Goal: Task Accomplishment & Management: Complete application form

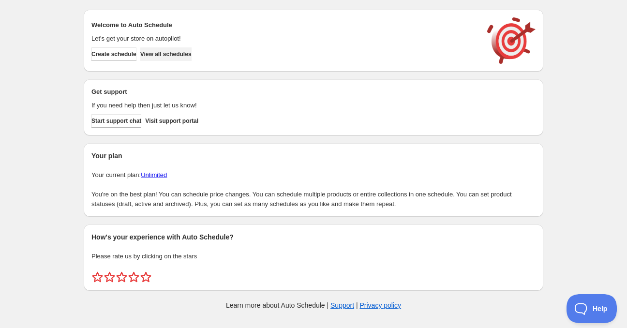
click at [191, 57] on span "View all schedules" at bounding box center [165, 54] width 51 height 8
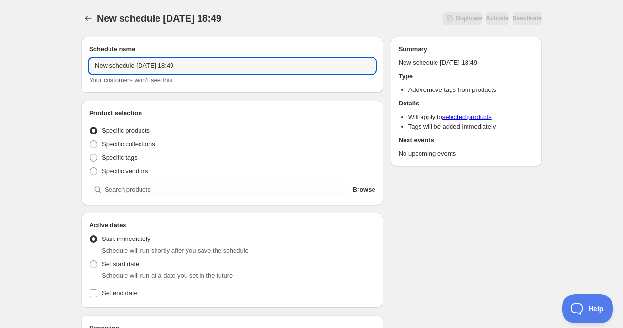
drag, startPoint x: 133, startPoint y: 68, endPoint x: 5, endPoint y: 67, distance: 127.8
click at [6, 67] on div "New schedule [DATE] 18:49. This page is ready New schedule [DATE] 18:49 Duplica…" at bounding box center [311, 293] width 623 height 587
click at [123, 66] on input "[DATE] 18:49" at bounding box center [232, 65] width 286 height 15
drag, startPoint x: 137, startPoint y: 63, endPoint x: 174, endPoint y: 69, distance: 37.3
click at [174, 69] on input "[DATE] 18:49" at bounding box center [232, 65] width 286 height 15
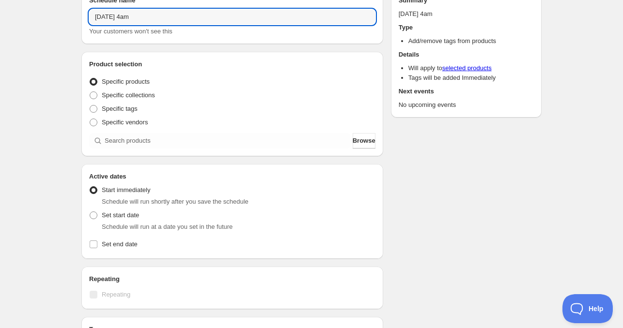
scroll to position [97, 0]
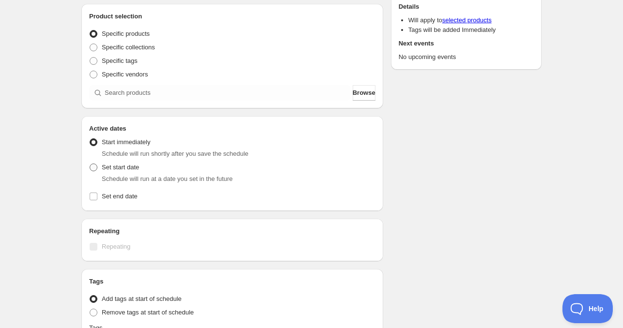
type input "[DATE] 4am"
click at [109, 168] on span "Set start date" at bounding box center [120, 167] width 37 height 7
click at [90, 164] on input "Set start date" at bounding box center [90, 164] width 0 height 0
radio input "true"
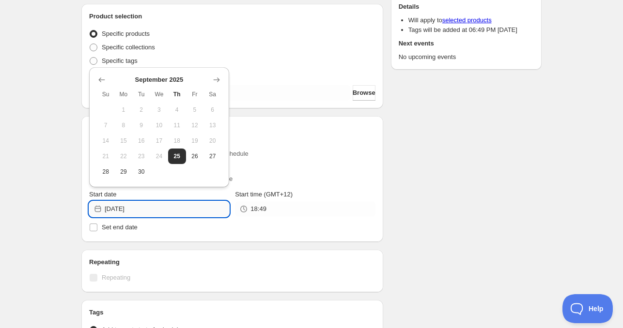
click at [150, 210] on input "[DATE]" at bounding box center [167, 208] width 124 height 15
click at [194, 153] on span "26" at bounding box center [195, 157] width 10 height 8
type input "[DATE]"
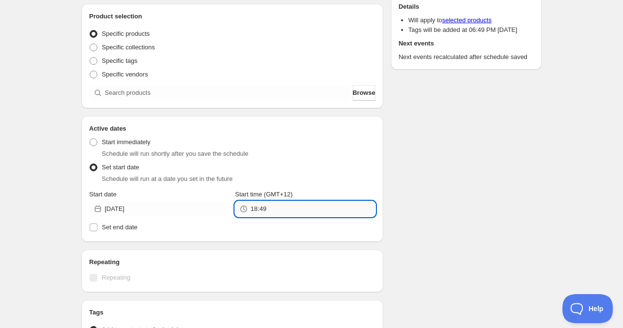
click at [261, 205] on input "18:49" at bounding box center [312, 208] width 124 height 15
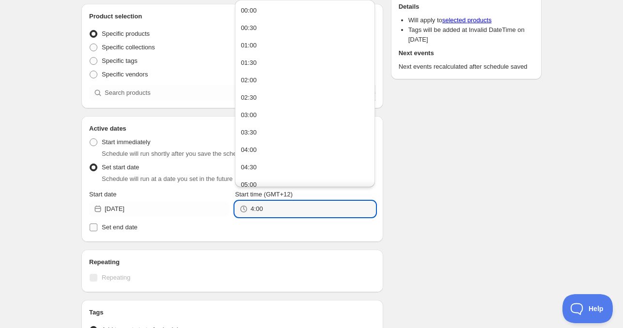
type input "4:00"
click at [139, 226] on label "Set end date" at bounding box center [232, 228] width 286 height 14
click at [97, 226] on input "Set end date" at bounding box center [94, 228] width 8 height 8
checkbox input "true"
type input "04:00"
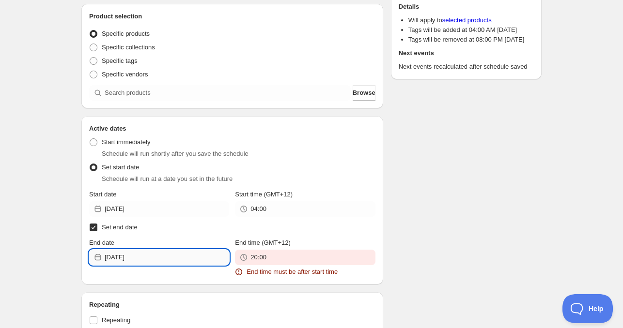
click at [146, 255] on input "[DATE]" at bounding box center [167, 257] width 124 height 15
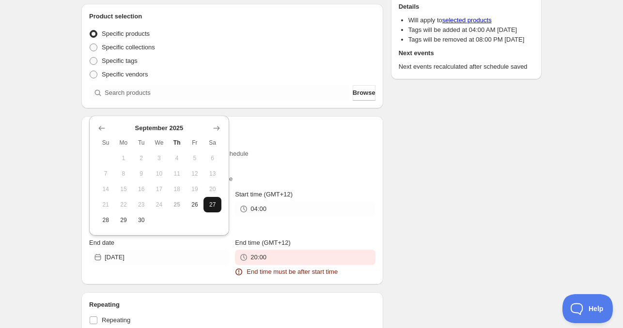
click at [211, 199] on button "27" at bounding box center [212, 204] width 18 height 15
type input "[DATE]"
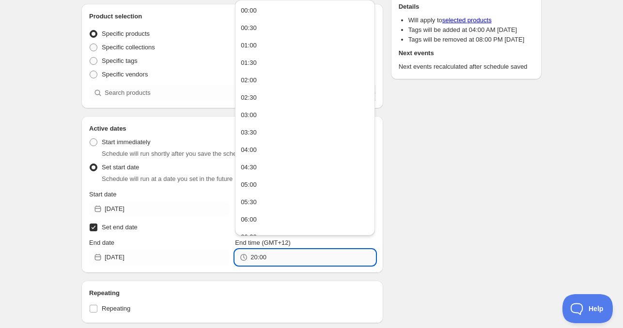
click at [266, 251] on input "20:00" at bounding box center [312, 257] width 124 height 15
paste input "4"
click at [435, 226] on div "Schedule name [DATE] 4am Your customers won't see this Product selection Entity…" at bounding box center [308, 232] width 468 height 600
type input "04:00"
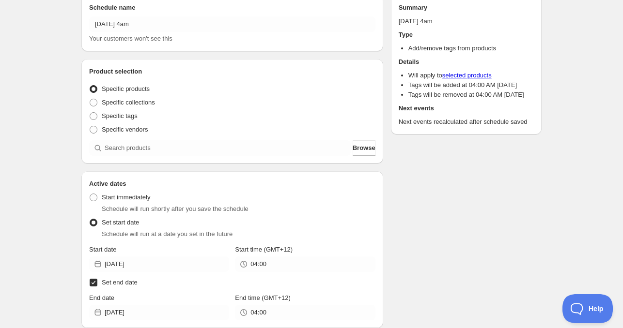
scroll to position [0, 0]
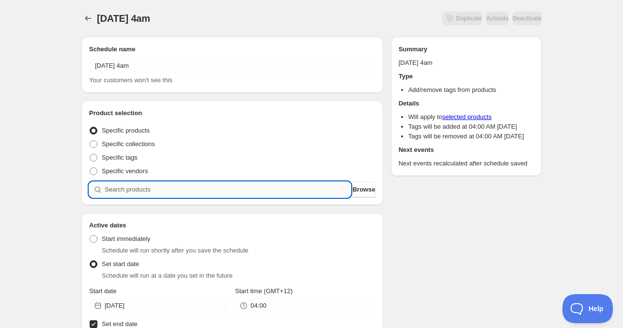
click at [146, 186] on input "search" at bounding box center [228, 189] width 246 height 15
paste input "CNH23409"
type input "CNH23409"
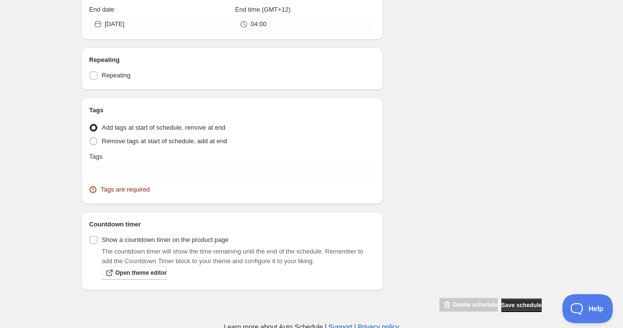
scroll to position [732, 0]
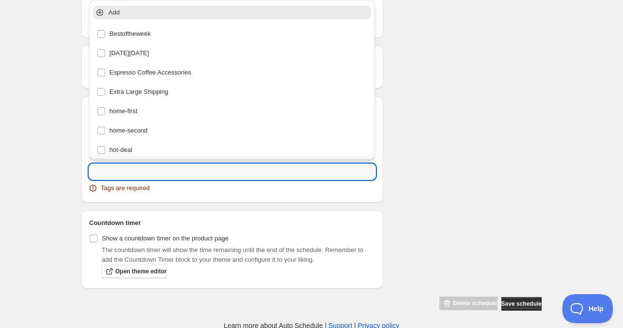
click at [139, 167] on input "text" at bounding box center [232, 171] width 286 height 15
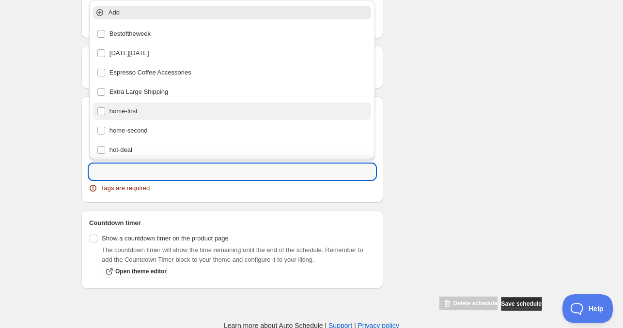
click at [119, 106] on div "home-first" at bounding box center [232, 112] width 271 height 14
type input "home-first"
checkbox input "true"
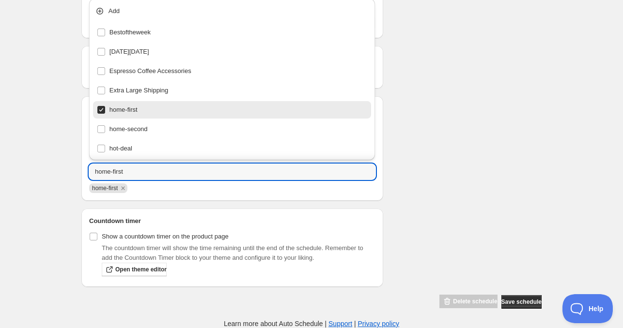
scroll to position [730, 0]
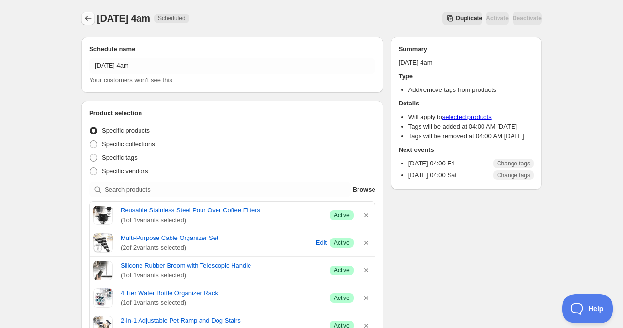
click at [82, 18] on button "Schedules" at bounding box center [88, 19] width 14 height 14
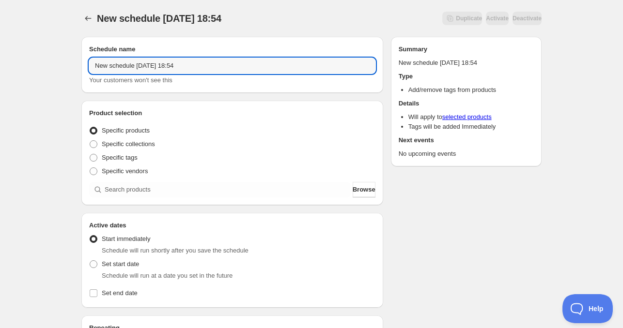
drag, startPoint x: 130, startPoint y: 67, endPoint x: 33, endPoint y: 60, distance: 97.6
click at [33, 60] on div "New schedule [DATE] 18:54. This page is ready New schedule [DATE] 18:54 Duplica…" at bounding box center [311, 293] width 623 height 587
click at [120, 64] on input "[DATE] 18:54" at bounding box center [232, 65] width 286 height 15
drag, startPoint x: 143, startPoint y: 64, endPoint x: 237, endPoint y: 69, distance: 94.1
click at [237, 69] on input "[DATE] 18:54" at bounding box center [232, 65] width 286 height 15
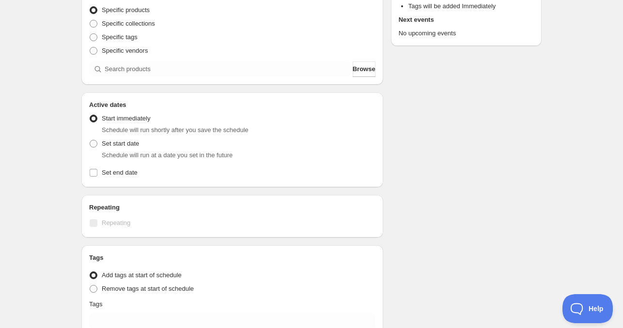
scroll to position [145, 0]
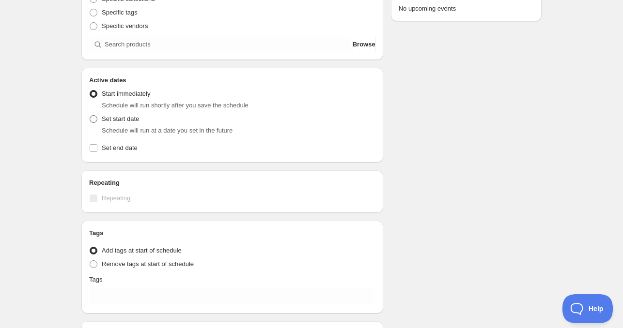
type input "[DATE] 11am"
click at [107, 118] on span "Set start date" at bounding box center [120, 118] width 37 height 7
click at [90, 116] on input "Set start date" at bounding box center [90, 115] width 0 height 0
radio input "true"
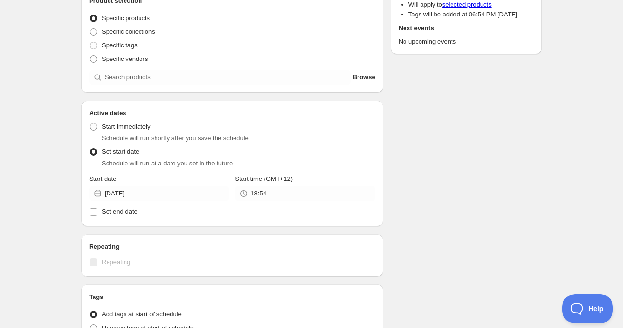
scroll to position [97, 0]
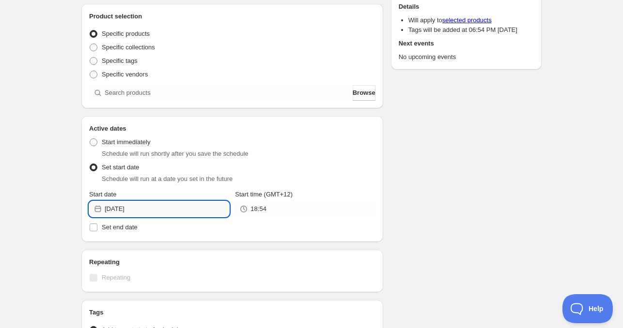
click at [147, 210] on input "[DATE]" at bounding box center [167, 208] width 124 height 15
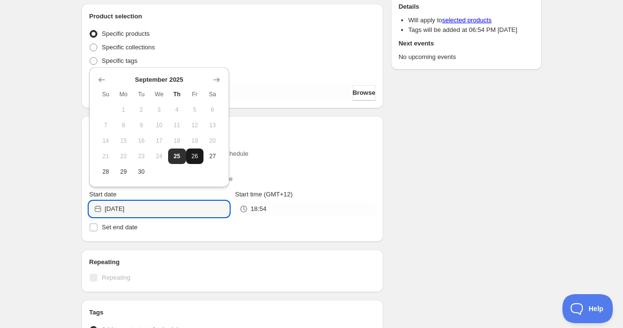
click at [189, 157] on button "26" at bounding box center [195, 156] width 18 height 15
type input "[DATE]"
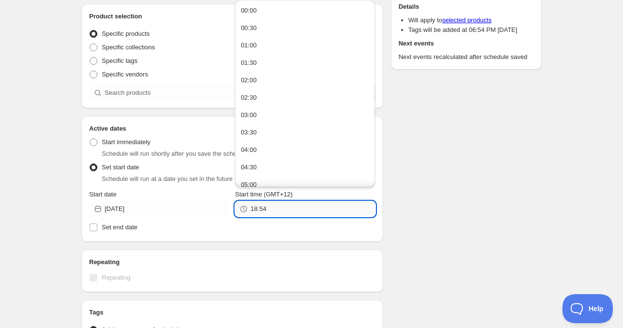
click at [281, 209] on input "18:54" at bounding box center [312, 208] width 124 height 15
type input "11:00"
click at [120, 228] on span "Set end date" at bounding box center [120, 227] width 36 height 7
click at [97, 228] on input "Set end date" at bounding box center [94, 228] width 8 height 8
checkbox input "true"
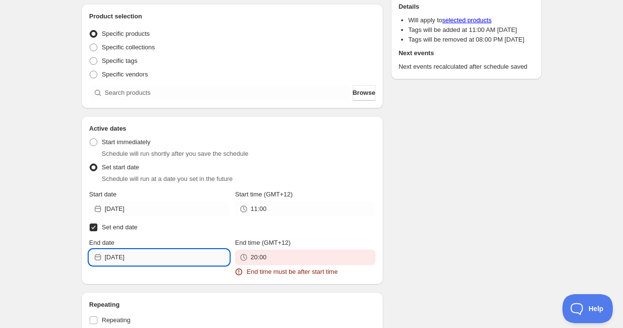
click at [170, 255] on input "[DATE]" at bounding box center [167, 257] width 124 height 15
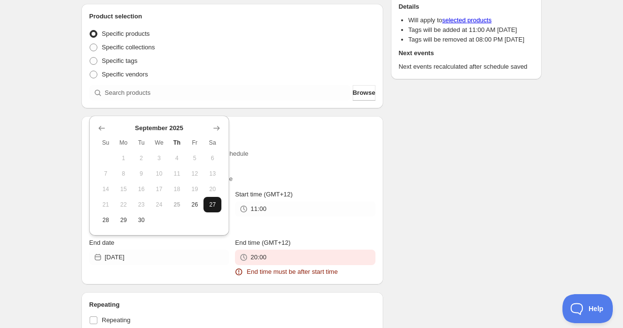
click at [213, 206] on span "27" at bounding box center [212, 205] width 10 height 8
type input "[DATE]"
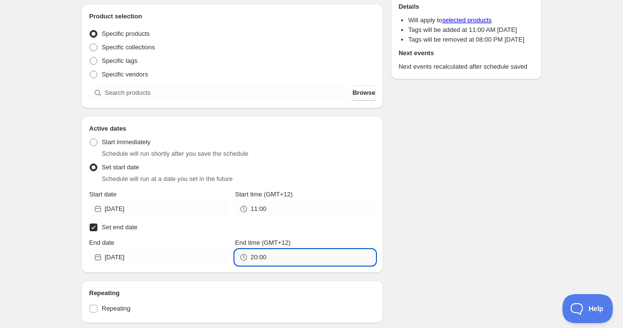
click at [265, 256] on input "20:00" at bounding box center [312, 257] width 124 height 15
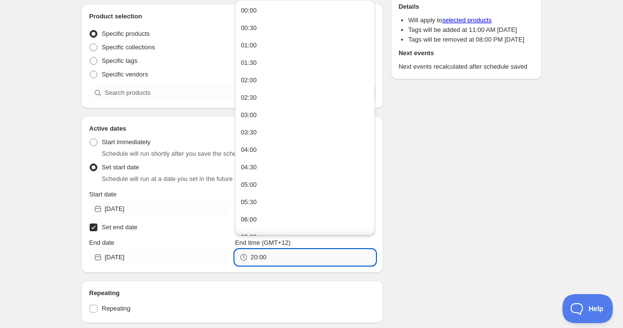
paste input "11"
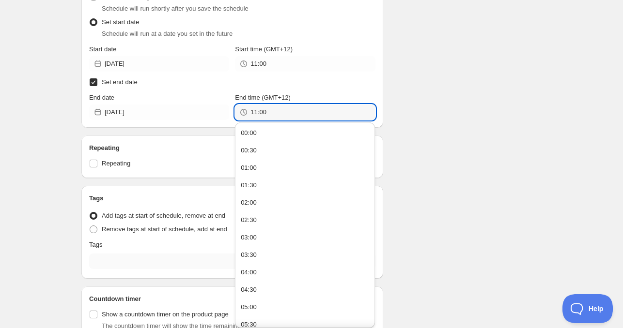
type input "11:00"
click at [122, 254] on div "Tags Tag type Add tags at start of schedule, remove at end Remove tags at start…" at bounding box center [232, 232] width 286 height 77
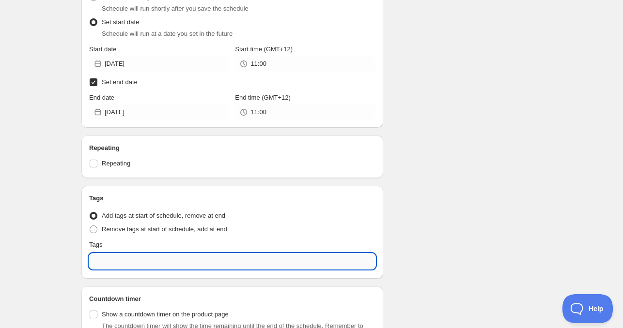
click at [122, 257] on input "text" at bounding box center [232, 261] width 286 height 15
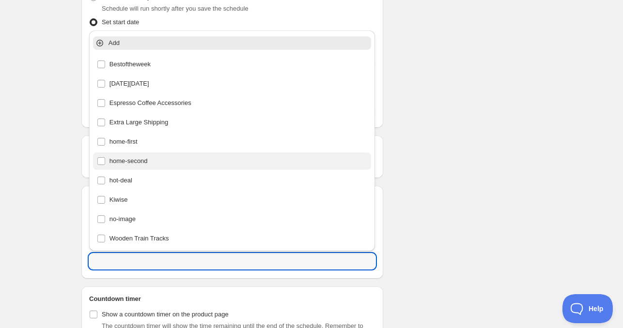
click at [151, 161] on div "home-second" at bounding box center [232, 161] width 271 height 14
type input "home-second"
checkbox input "true"
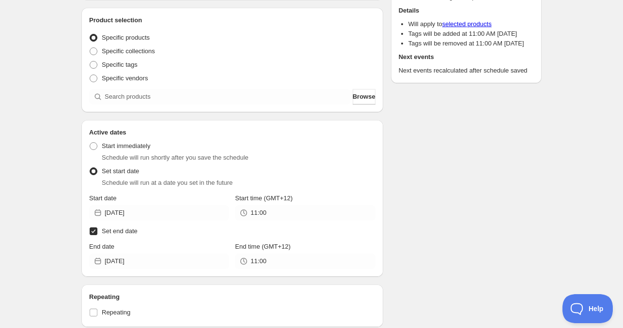
scroll to position [89, 0]
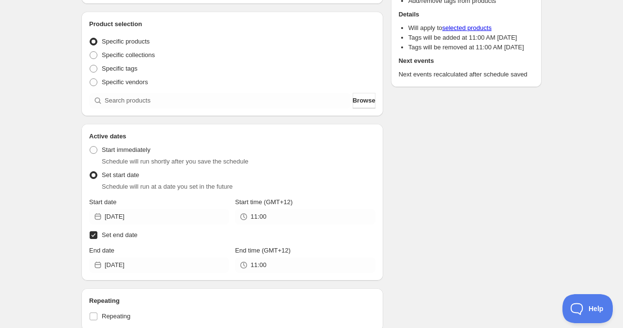
click at [424, 190] on div "Schedule name [DATE] 11am Your customers won't see this Product selection Entit…" at bounding box center [308, 246] width 468 height 612
click at [162, 92] on div "Product selection Entity type Specific products Specific collections Specific t…" at bounding box center [232, 63] width 286 height 89
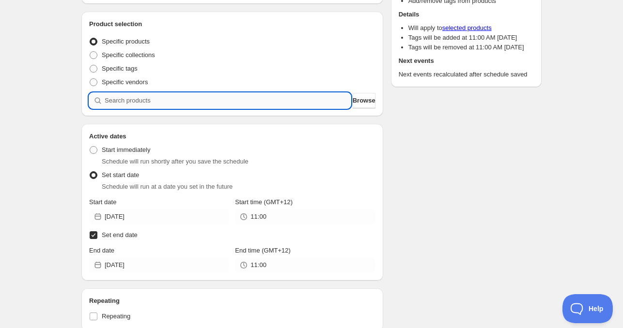
click at [160, 99] on input "search" at bounding box center [228, 100] width 246 height 15
paste input "search"
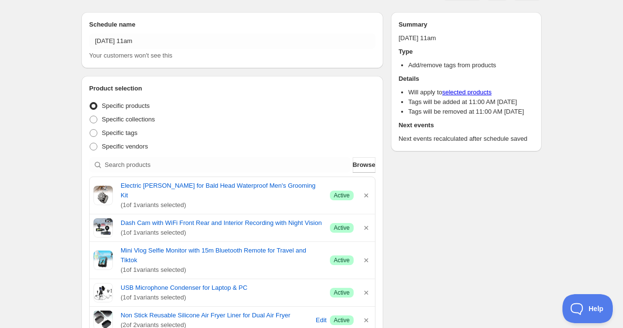
scroll to position [0, 0]
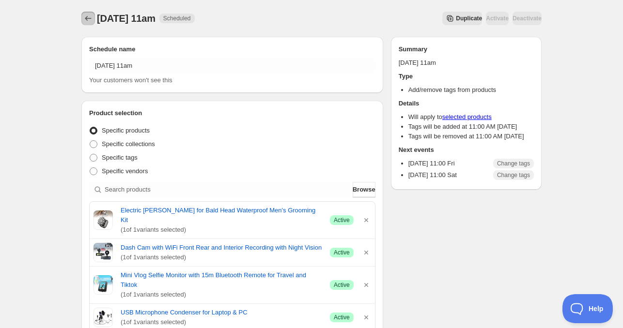
click at [89, 15] on icon "Schedules" at bounding box center [88, 19] width 10 height 10
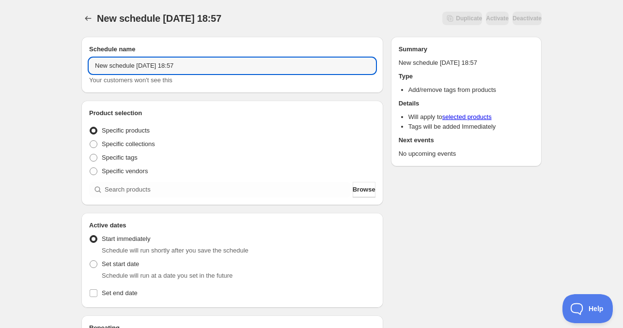
drag, startPoint x: 134, startPoint y: 67, endPoint x: -2, endPoint y: 66, distance: 135.6
click at [0, 66] on html "New schedule [DATE] 18:57. This page is ready New schedule [DATE] 18:57 Duplica…" at bounding box center [311, 164] width 623 height 328
click at [125, 67] on input "[DATE] 18:57" at bounding box center [232, 65] width 286 height 15
drag, startPoint x: 142, startPoint y: 69, endPoint x: 322, endPoint y: 73, distance: 180.2
click at [313, 73] on input "[DATE] 18:57" at bounding box center [232, 65] width 286 height 15
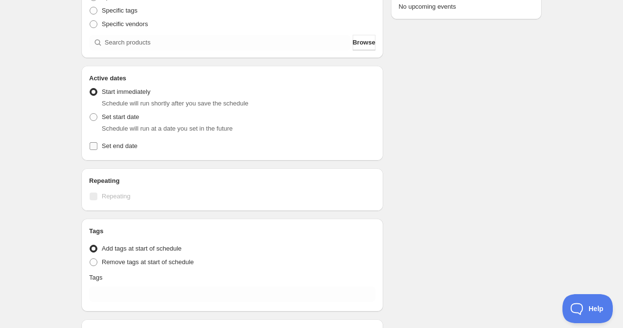
scroll to position [194, 0]
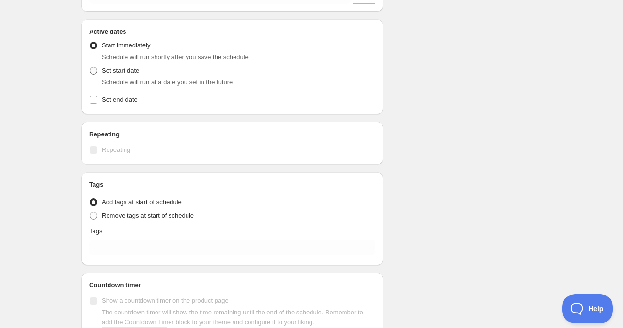
type input "[DATE] 4am"
click at [127, 70] on span "Set start date" at bounding box center [120, 70] width 37 height 7
click at [90, 67] on input "Set start date" at bounding box center [90, 67] width 0 height 0
radio input "true"
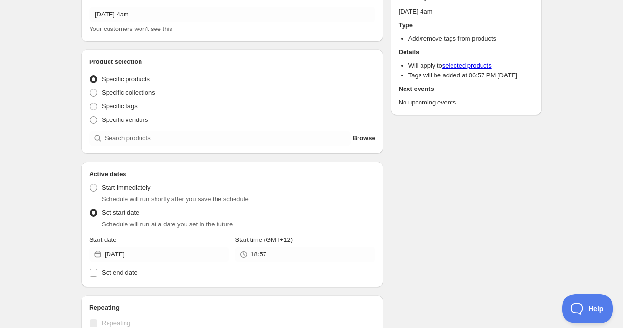
scroll to position [97, 0]
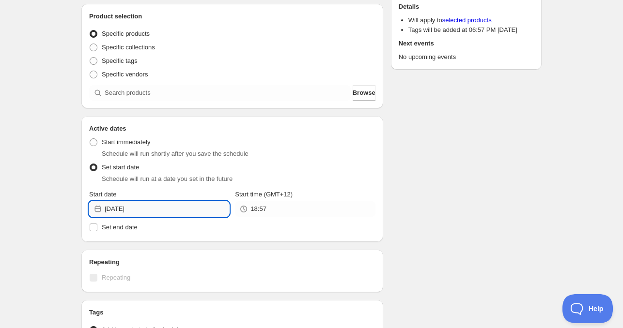
click at [137, 205] on input "[DATE]" at bounding box center [167, 208] width 124 height 15
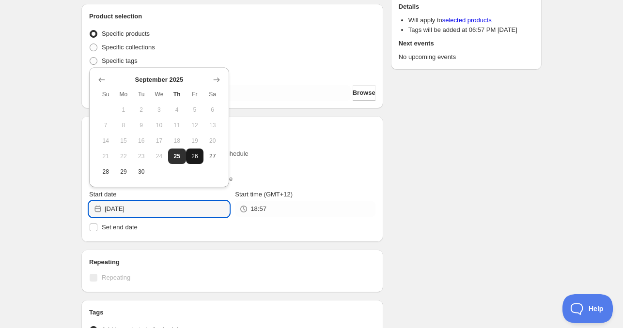
click at [192, 158] on span "26" at bounding box center [195, 157] width 10 height 8
type input "[DATE]"
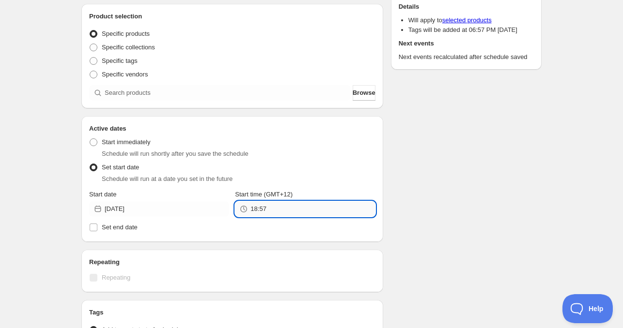
click at [279, 214] on input "18:57" at bounding box center [312, 208] width 124 height 15
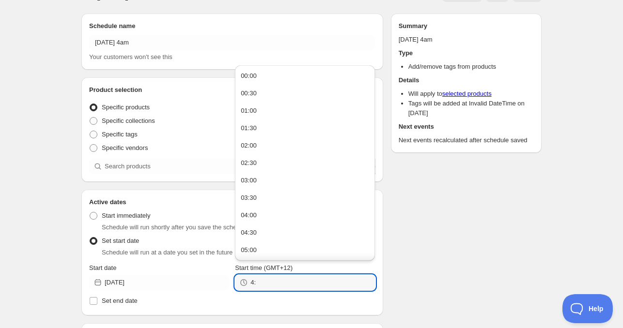
scroll to position [0, 0]
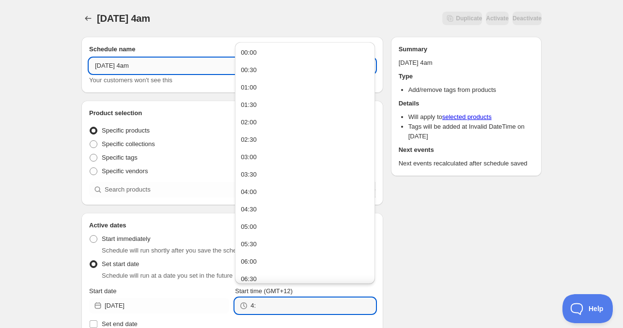
type input "04:00"
click at [124, 67] on input "[DATE] 4am" at bounding box center [232, 65] width 286 height 15
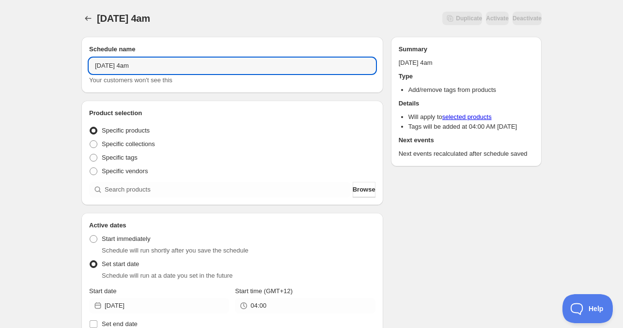
type input "[DATE] 4am"
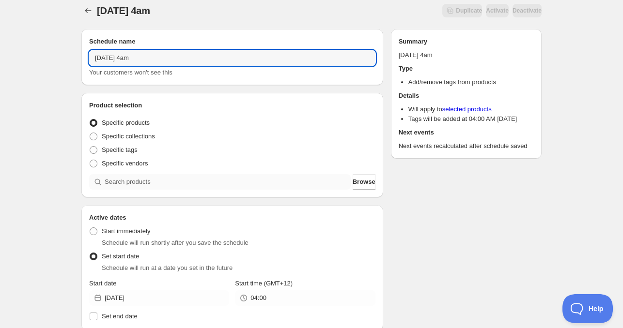
scroll to position [97, 0]
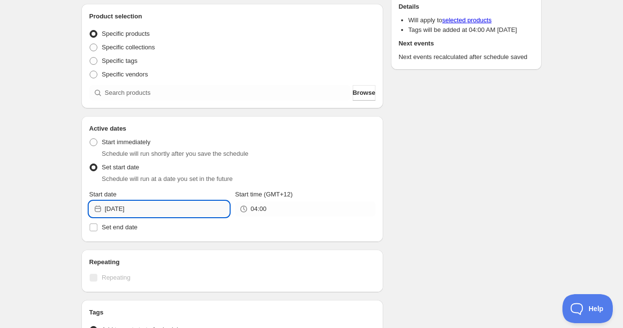
click at [147, 213] on input "[DATE]" at bounding box center [167, 208] width 124 height 15
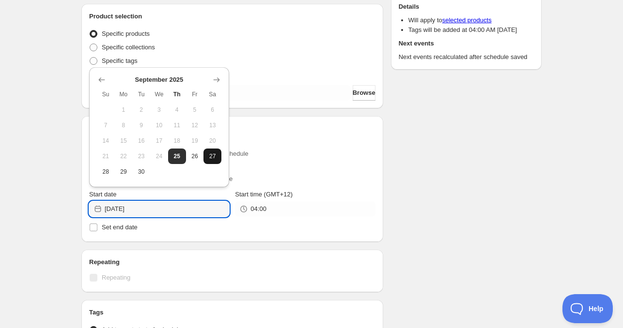
click at [215, 158] on span "27" at bounding box center [212, 157] width 10 height 8
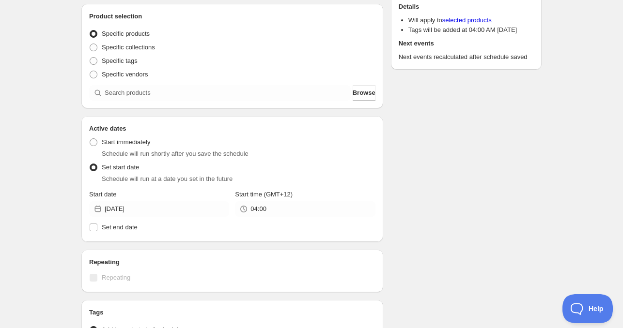
type input "[DATE]"
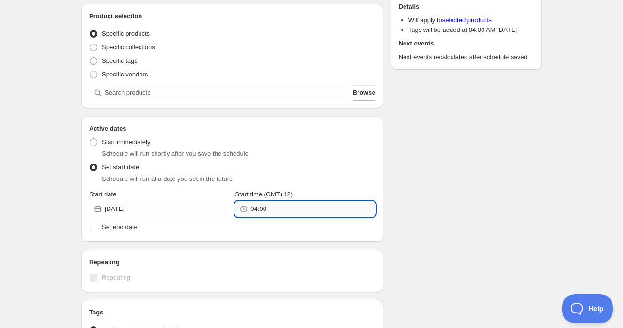
click at [262, 212] on input "04:00" at bounding box center [312, 208] width 124 height 15
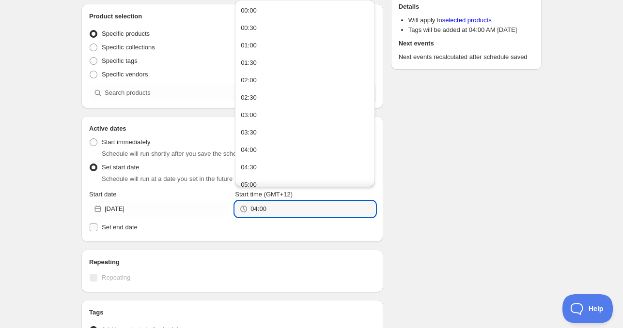
click at [121, 228] on span "Set end date" at bounding box center [120, 227] width 36 height 7
click at [97, 228] on input "Set end date" at bounding box center [94, 228] width 8 height 8
checkbox input "true"
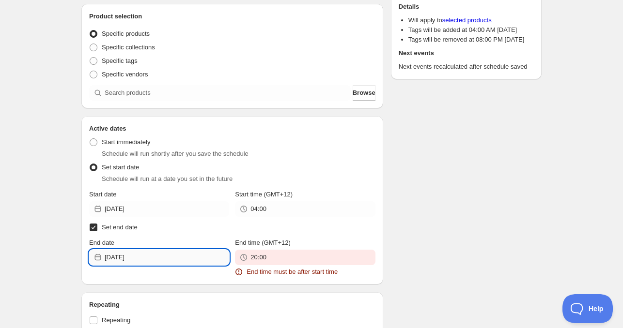
click at [146, 259] on input "[DATE]" at bounding box center [167, 257] width 124 height 15
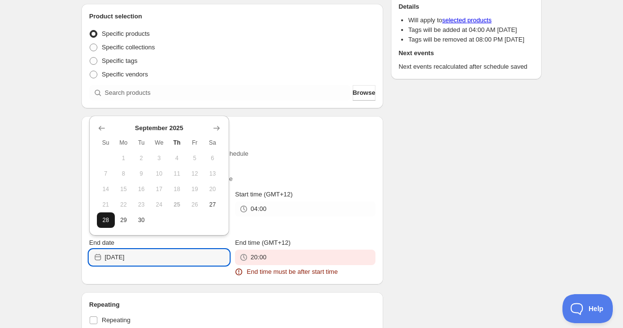
click at [103, 220] on span "28" at bounding box center [106, 220] width 10 height 8
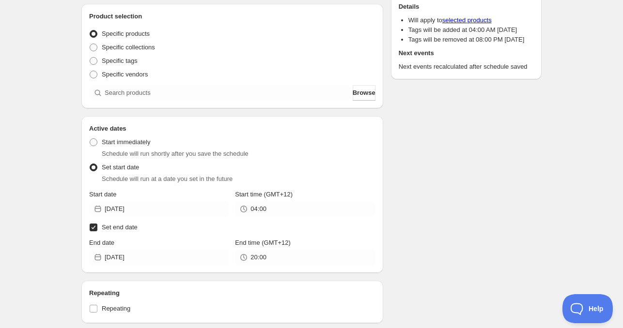
type input "[DATE]"
click at [265, 259] on input "20:00" at bounding box center [312, 257] width 124 height 15
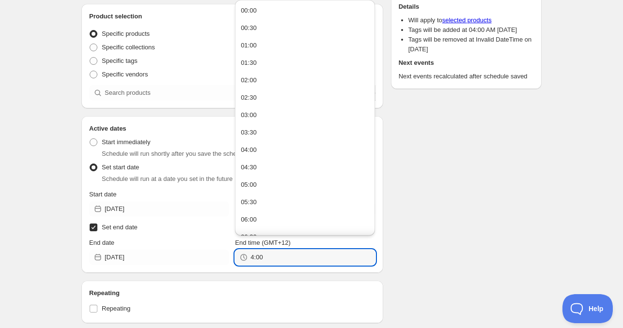
type input "04:00"
click at [432, 261] on div "Schedule name [DATE] 4am Your customers won't see this Product selection Entity…" at bounding box center [308, 232] width 468 height 600
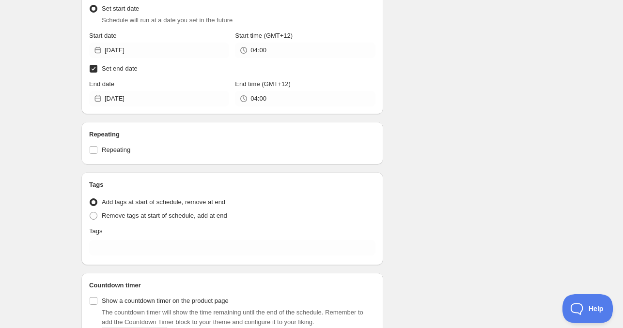
scroll to position [290, 0]
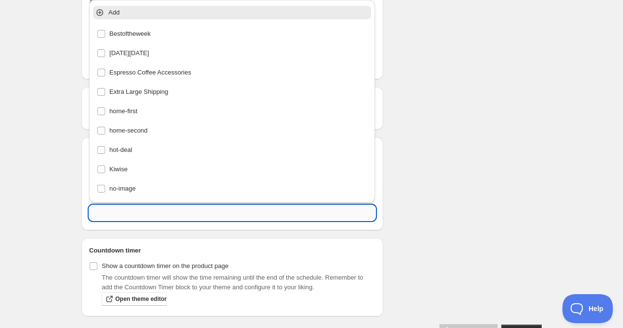
click at [159, 214] on input "text" at bounding box center [232, 212] width 286 height 15
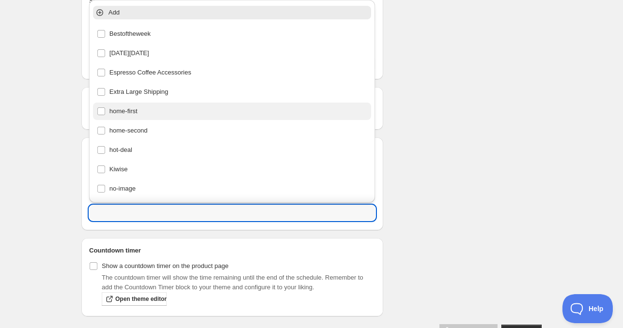
click at [141, 113] on div "home-first" at bounding box center [232, 112] width 271 height 14
type input "home-first"
checkbox input "true"
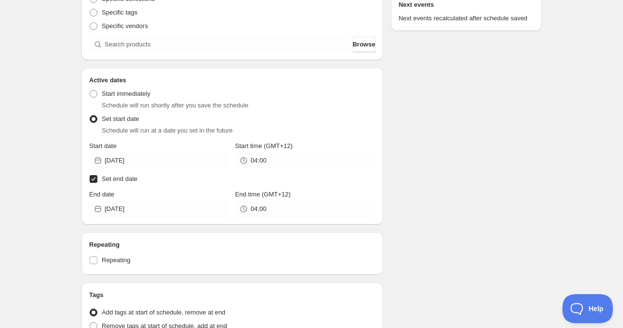
click at [415, 205] on div "Schedule name [DATE] 4am Your customers won't see this Product selection Entity…" at bounding box center [308, 190] width 468 height 612
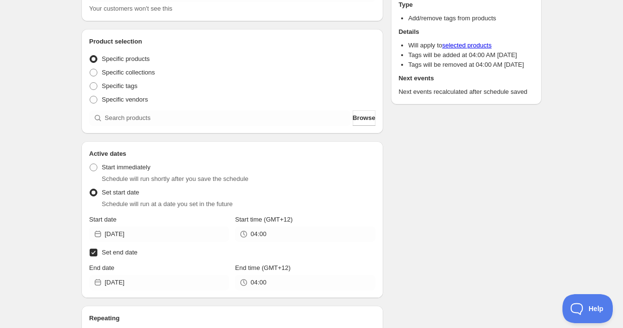
scroll to position [48, 0]
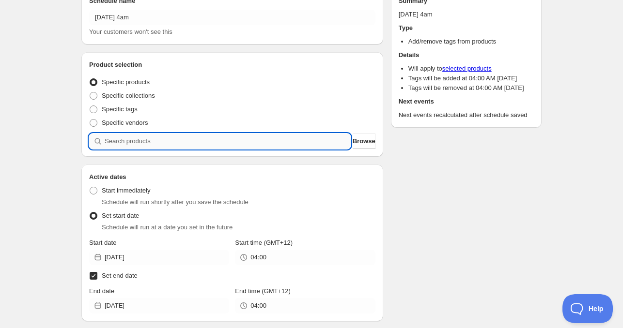
click at [154, 140] on input "search" at bounding box center [228, 141] width 246 height 15
paste input "search"
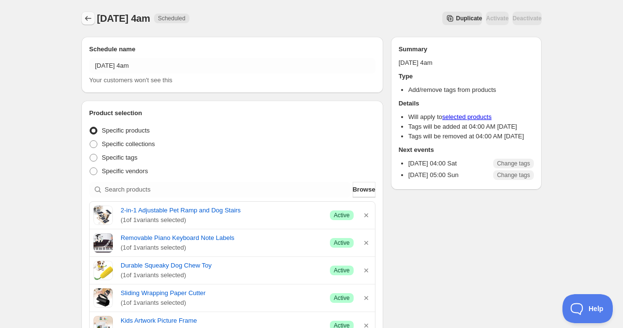
click at [91, 15] on icon "Schedules" at bounding box center [88, 19] width 10 height 10
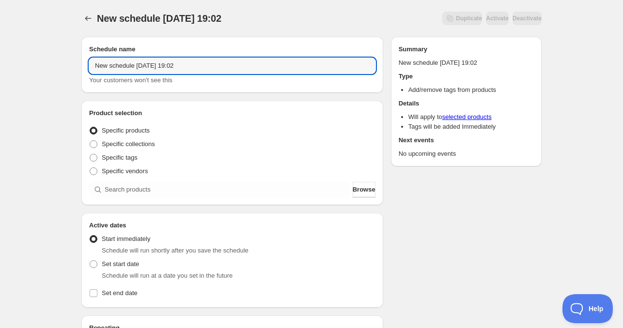
drag, startPoint x: 134, startPoint y: 63, endPoint x: -5, endPoint y: 64, distance: 138.5
click at [0, 64] on html "New schedule [DATE] 19:02. This page is ready New schedule [DATE] 19:02 Duplica…" at bounding box center [311, 164] width 623 height 328
click at [122, 65] on input "[DATE] 19:02" at bounding box center [232, 65] width 286 height 15
click at [122, 68] on input "[DATE] 19:02" at bounding box center [232, 65] width 286 height 15
drag, startPoint x: 146, startPoint y: 67, endPoint x: 205, endPoint y: 66, distance: 58.6
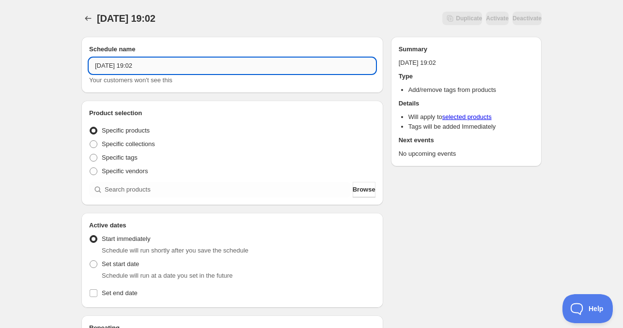
click at [203, 66] on input "[DATE] 19:02" at bounding box center [232, 65] width 286 height 15
type input "[DATE] 11am"
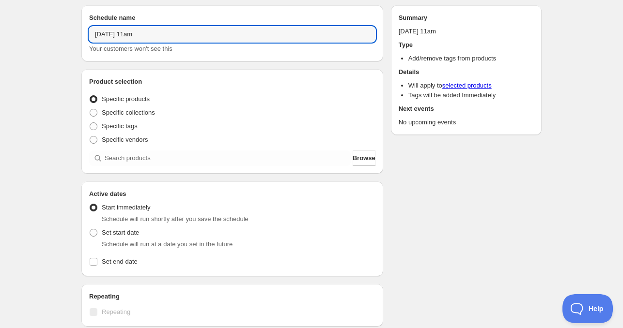
scroll to position [48, 0]
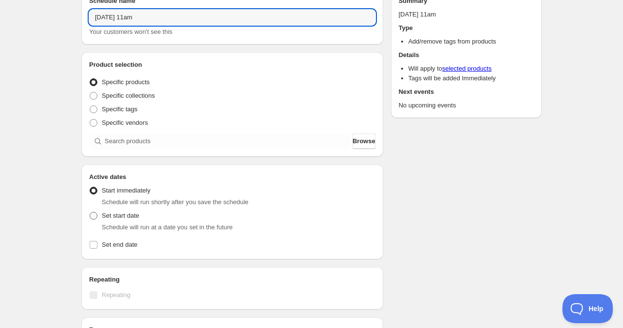
click at [112, 217] on span "Set start date" at bounding box center [120, 215] width 37 height 7
click at [90, 213] on input "Set start date" at bounding box center [90, 212] width 0 height 0
radio input "true"
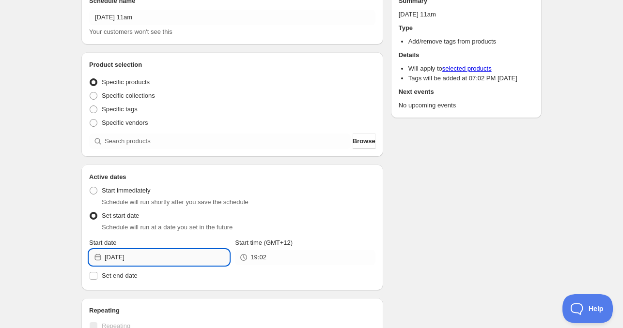
click at [166, 252] on input "[DATE]" at bounding box center [167, 257] width 124 height 15
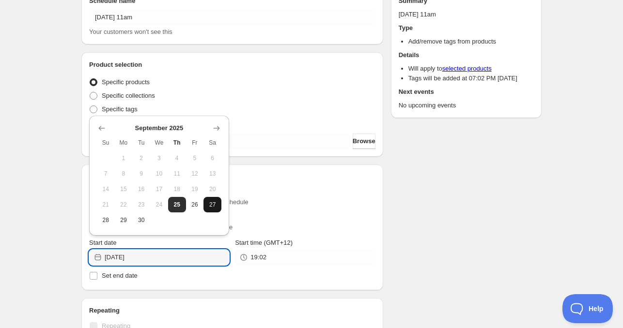
click at [205, 203] on button "27" at bounding box center [212, 204] width 18 height 15
type input "[DATE]"
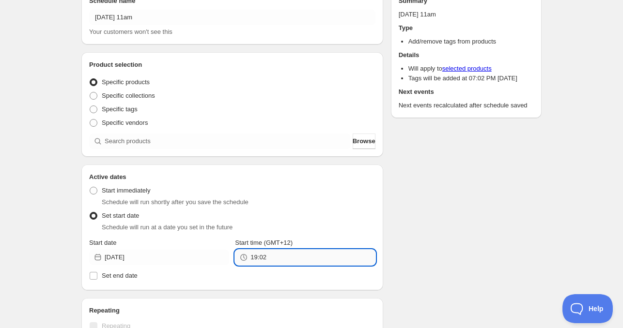
click at [256, 259] on input "19:02" at bounding box center [312, 257] width 124 height 15
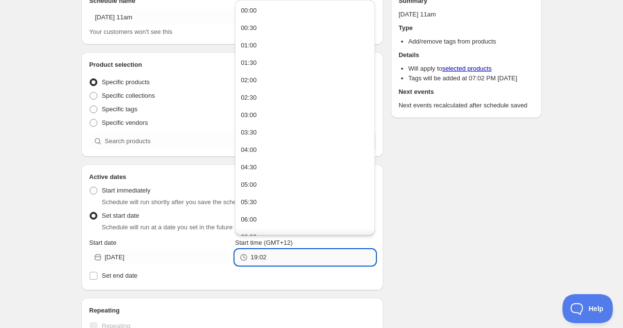
click at [256, 259] on input "19:02" at bounding box center [312, 257] width 124 height 15
type input "11:00"
click at [130, 275] on span "Set end date" at bounding box center [120, 275] width 36 height 7
click at [97, 275] on input "Set end date" at bounding box center [94, 276] width 8 height 8
checkbox input "true"
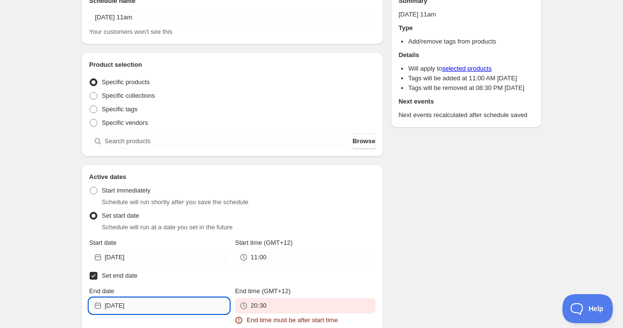
click at [149, 309] on input "[DATE]" at bounding box center [167, 305] width 124 height 15
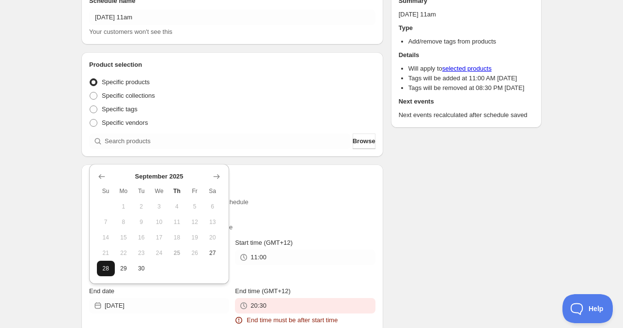
click at [107, 271] on span "28" at bounding box center [106, 269] width 10 height 8
type input "[DATE]"
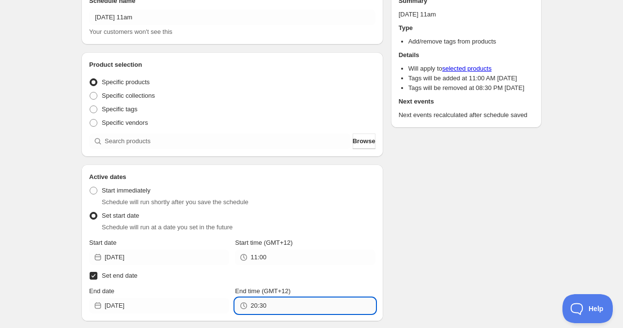
click at [258, 301] on input "20:30" at bounding box center [312, 305] width 124 height 15
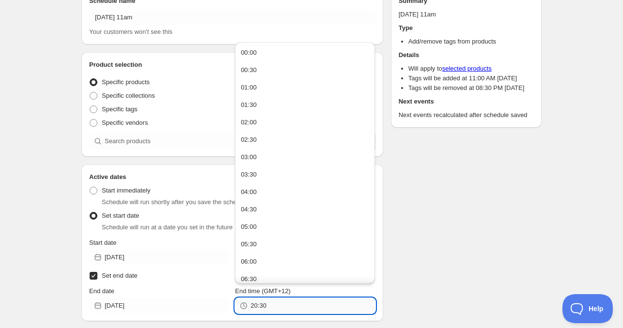
paste input "11:0"
type input "11:00"
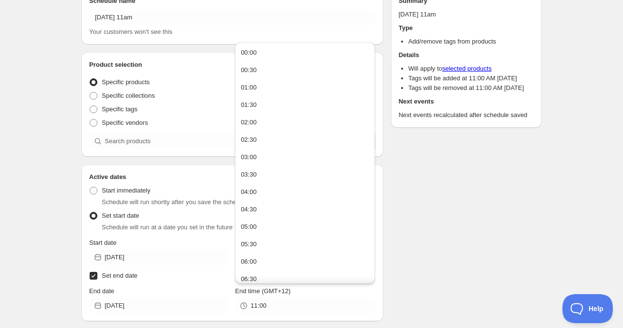
click at [428, 245] on div "Schedule name [DATE] 11am Your customers won't see this Product selection Entit…" at bounding box center [308, 281] width 468 height 600
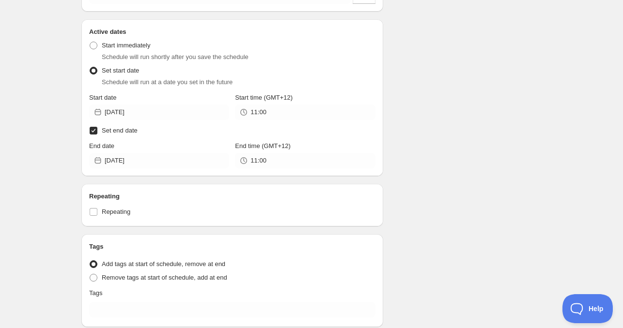
scroll to position [242, 0]
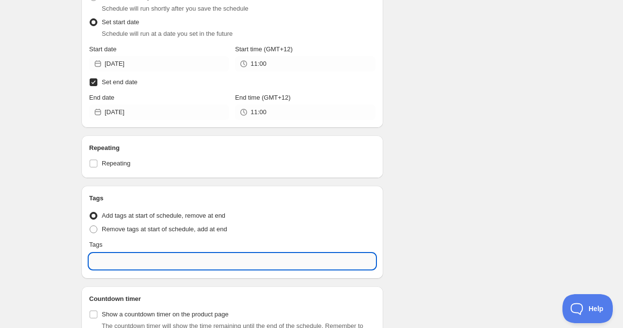
click at [128, 267] on input "text" at bounding box center [232, 261] width 286 height 15
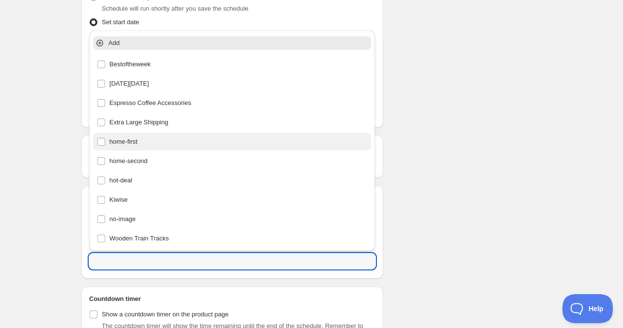
click at [126, 141] on div "home-first" at bounding box center [232, 142] width 271 height 14
type input "home-first"
checkbox input "true"
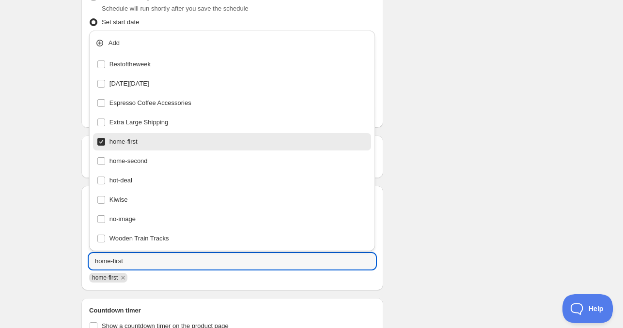
click at [544, 177] on div "[DATE] 11am. This page is ready [DATE] 11am Duplicate Activate Deactivate More …" at bounding box center [311, 78] width 483 height 641
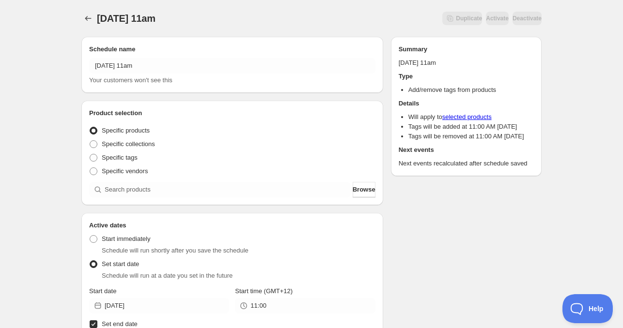
scroll to position [0, 0]
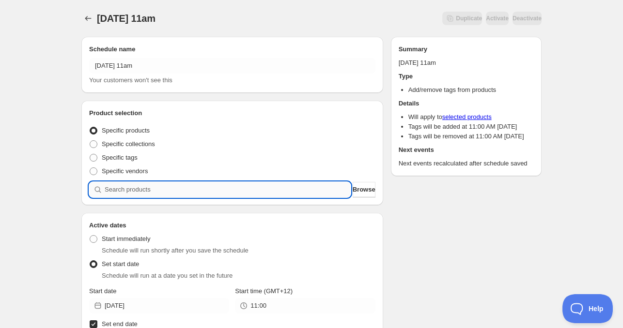
click at [169, 192] on input "search" at bounding box center [228, 189] width 246 height 15
paste input "search"
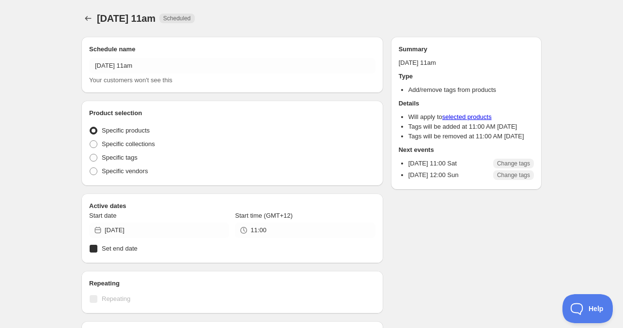
radio input "true"
checkbox input "true"
radio input "true"
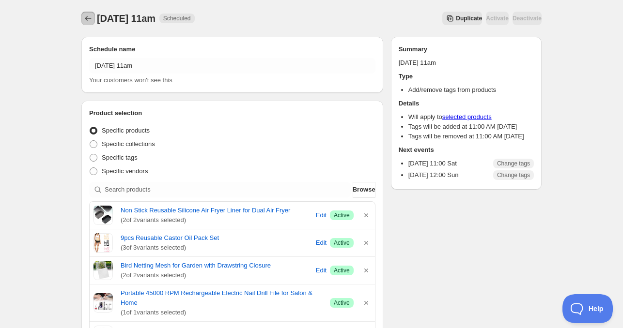
click at [92, 22] on icon "Schedules" at bounding box center [88, 19] width 10 height 10
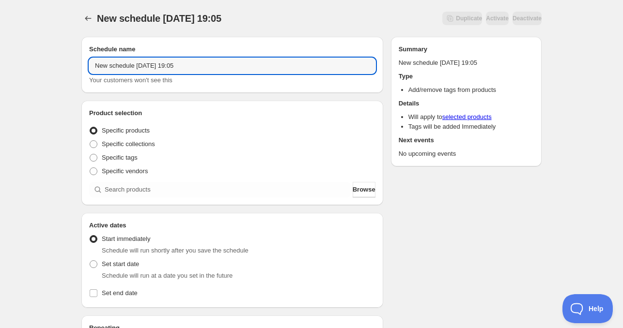
drag, startPoint x: 132, startPoint y: 66, endPoint x: 25, endPoint y: 66, distance: 106.5
click at [23, 66] on div "New schedule [DATE] 19:05. This page is ready New schedule [DATE] 19:05 Duplica…" at bounding box center [311, 293] width 623 height 587
click at [125, 67] on input "[DATE] 19:05" at bounding box center [232, 65] width 286 height 15
drag, startPoint x: 141, startPoint y: 65, endPoint x: 227, endPoint y: 77, distance: 86.1
click at [224, 78] on div "[DATE] 19:05 Your customers won't see this" at bounding box center [232, 71] width 286 height 27
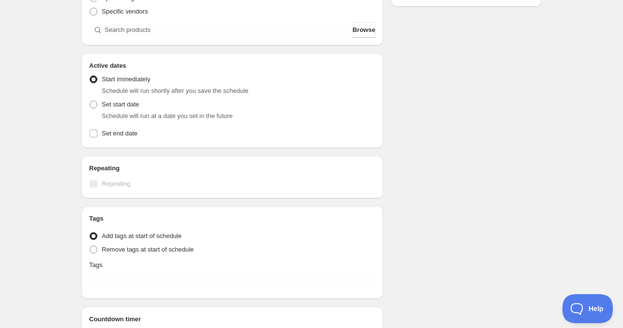
scroll to position [194, 0]
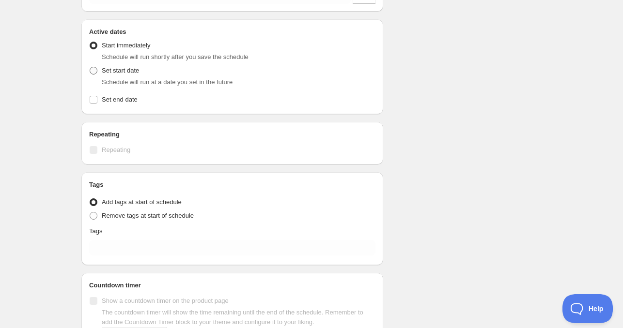
type input "[DATE] 4am"
click at [129, 69] on span "Set start date" at bounding box center [120, 70] width 37 height 7
click at [90, 67] on input "Set start date" at bounding box center [90, 67] width 0 height 0
radio input "true"
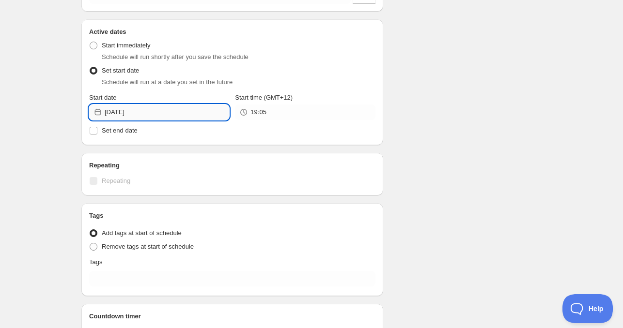
click at [169, 117] on input "[DATE]" at bounding box center [167, 112] width 124 height 15
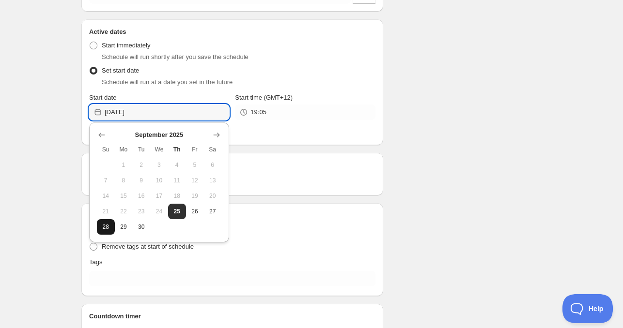
click at [111, 227] on button "28" at bounding box center [106, 226] width 18 height 15
type input "[DATE]"
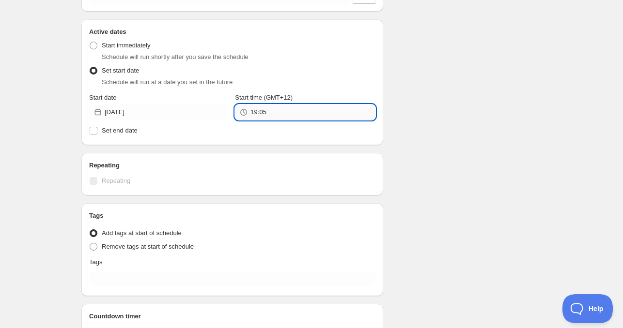
click at [291, 113] on input "19:05" at bounding box center [312, 112] width 124 height 15
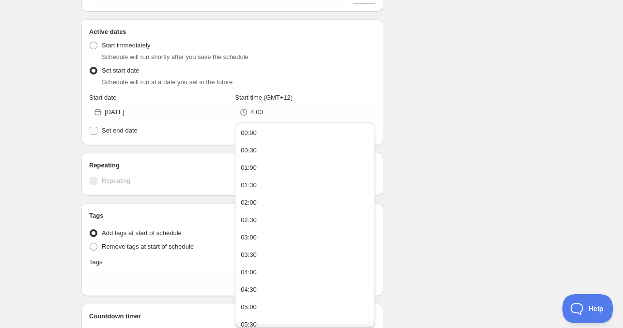
type input "04:00"
click at [122, 128] on span "Set end date" at bounding box center [120, 130] width 36 height 7
click at [97, 128] on input "Set end date" at bounding box center [94, 131] width 8 height 8
checkbox input "true"
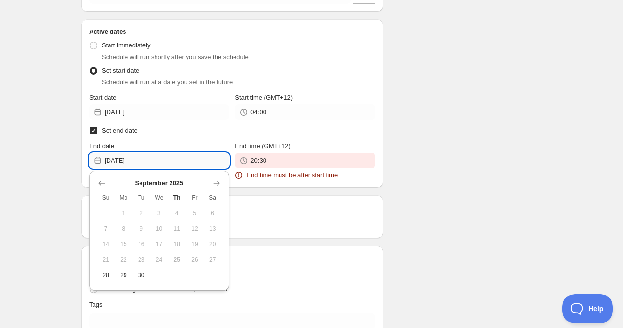
click at [145, 158] on input "[DATE]" at bounding box center [167, 160] width 124 height 15
click at [126, 276] on span "29" at bounding box center [124, 276] width 10 height 8
type input "[DATE]"
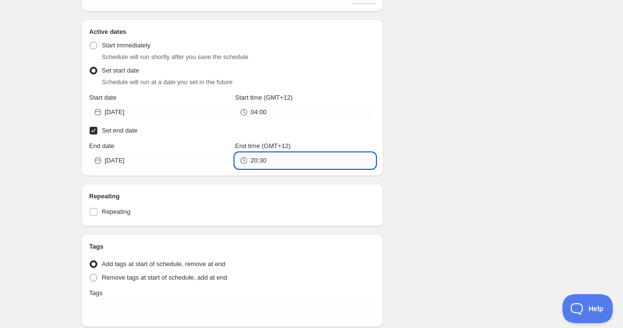
click at [277, 160] on input "20:30" at bounding box center [312, 160] width 124 height 15
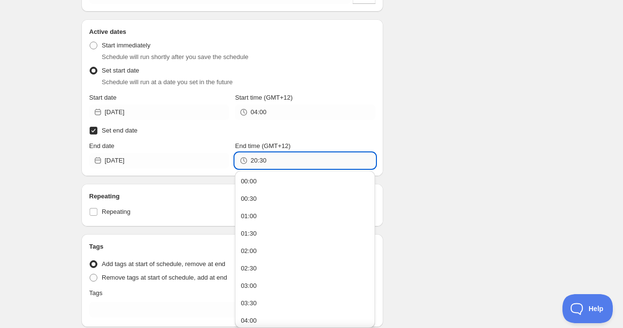
paste input "4:0"
type input "04:00"
click at [431, 151] on div "Schedule name [DATE] 4am Your customers won't see this Product selection Entity…" at bounding box center [308, 135] width 468 height 600
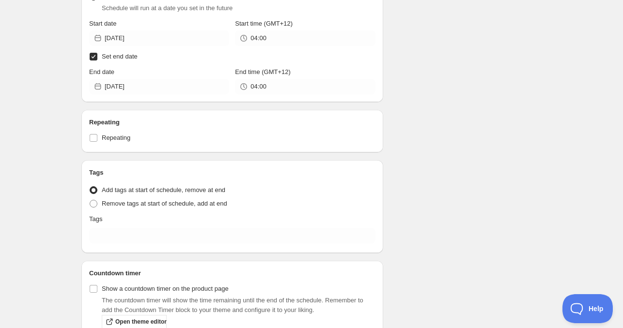
scroll to position [290, 0]
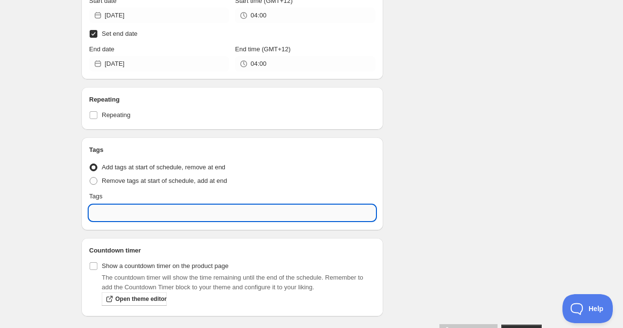
click at [136, 209] on input "text" at bounding box center [232, 212] width 286 height 15
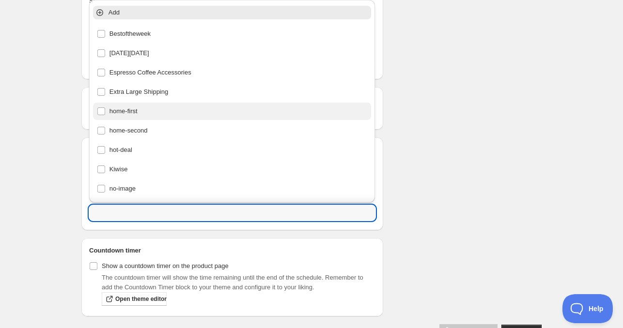
click at [130, 115] on div "home-first" at bounding box center [232, 112] width 271 height 14
type input "home-first"
checkbox input "true"
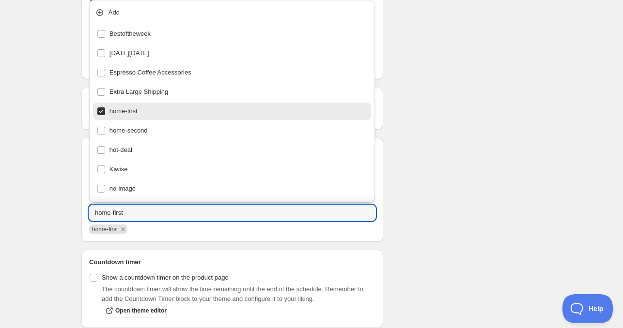
click at [450, 122] on div "Schedule name [DATE] 4am Your customers won't see this Product selection Entity…" at bounding box center [308, 45] width 468 height 612
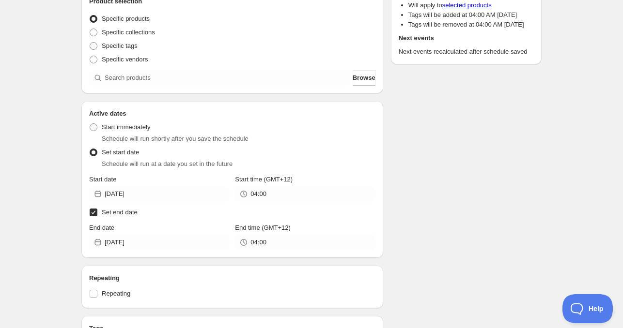
scroll to position [48, 0]
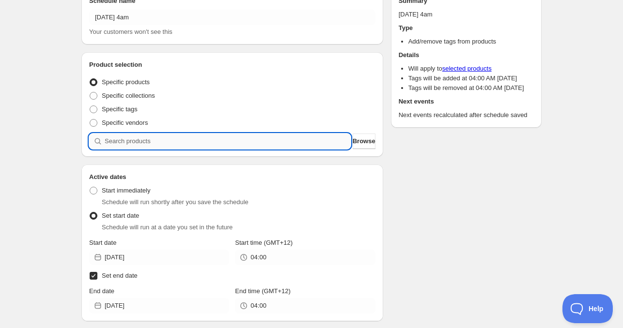
click at [143, 138] on input "search" at bounding box center [228, 141] width 246 height 15
paste input "search"
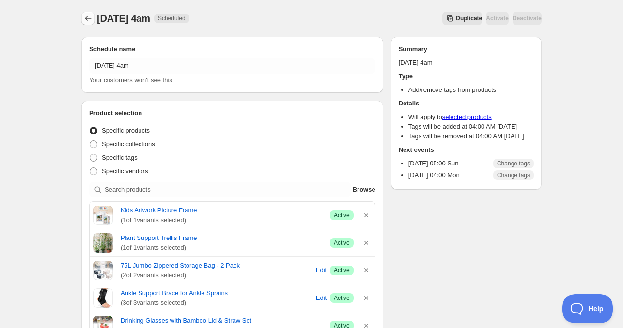
click at [83, 21] on icon "Schedules" at bounding box center [88, 19] width 10 height 10
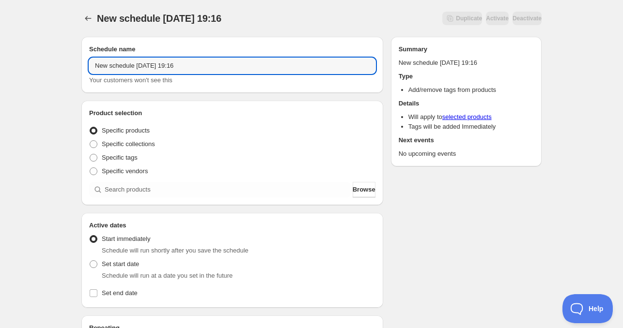
drag, startPoint x: 126, startPoint y: 67, endPoint x: 47, endPoint y: 65, distance: 79.4
click at [47, 65] on div "New schedule [DATE] 19:16. This page is ready New schedule [DATE] 19:16 Duplica…" at bounding box center [311, 293] width 623 height 587
click at [126, 70] on input "[DATE] 19:16" at bounding box center [232, 65] width 286 height 15
drag, startPoint x: 144, startPoint y: 64, endPoint x: 214, endPoint y: 69, distance: 70.4
click at [209, 68] on input "[DATE] 19:16" at bounding box center [232, 65] width 286 height 15
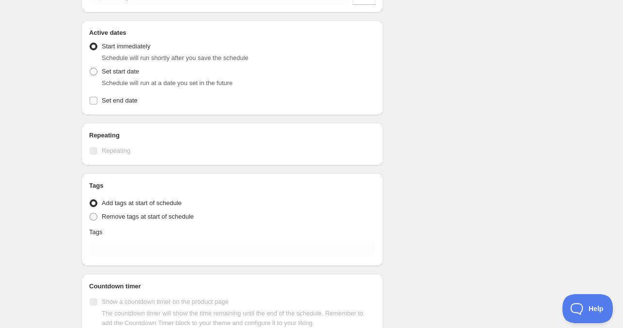
scroll to position [194, 0]
type input "[DATE] 11am"
click at [122, 72] on span "Set start date" at bounding box center [120, 70] width 37 height 7
click at [90, 67] on input "Set start date" at bounding box center [90, 67] width 0 height 0
radio input "true"
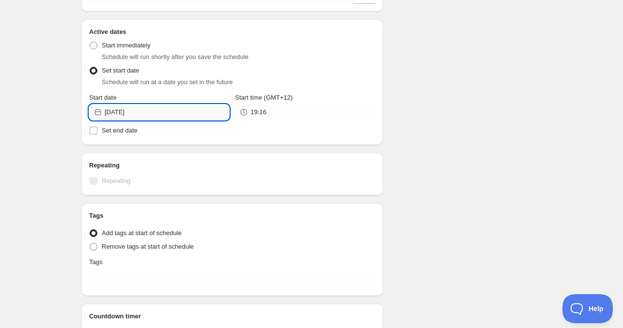
click at [155, 110] on input "[DATE]" at bounding box center [167, 112] width 124 height 15
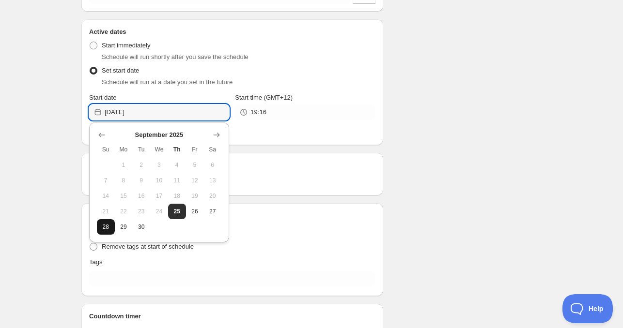
click at [104, 226] on span "28" at bounding box center [106, 227] width 10 height 8
type input "[DATE]"
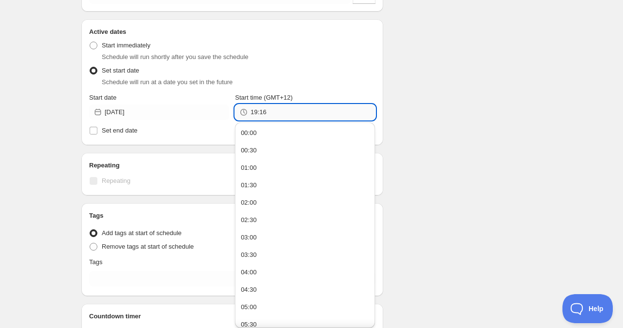
click at [274, 114] on input "19:16" at bounding box center [312, 112] width 124 height 15
click at [285, 111] on input "11:0" at bounding box center [312, 112] width 124 height 15
type input "11:00"
click at [141, 135] on label "Set end date" at bounding box center [232, 131] width 286 height 14
click at [97, 135] on input "Set end date" at bounding box center [94, 131] width 8 height 8
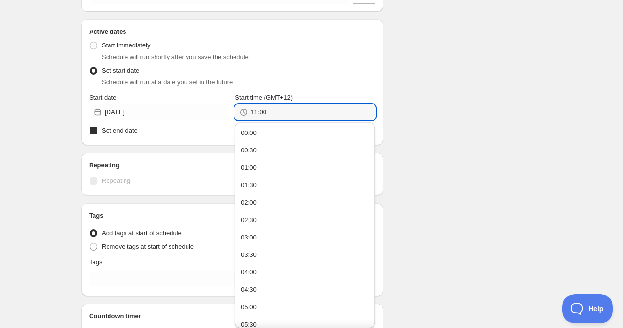
checkbox input "true"
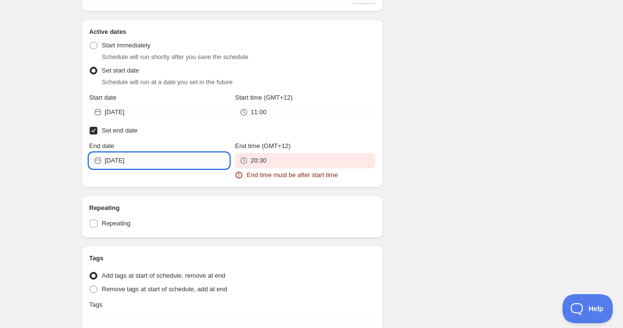
click at [150, 165] on input "[DATE]" at bounding box center [167, 160] width 124 height 15
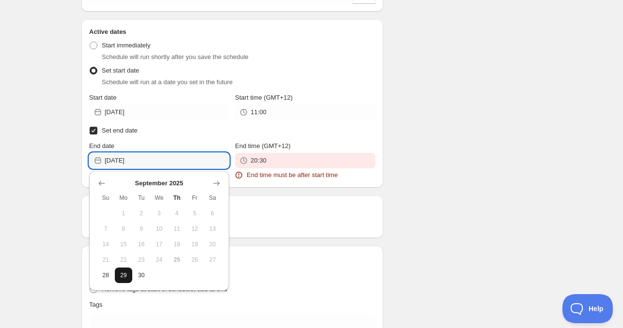
click at [128, 280] on button "29" at bounding box center [124, 275] width 18 height 15
type input "[DATE]"
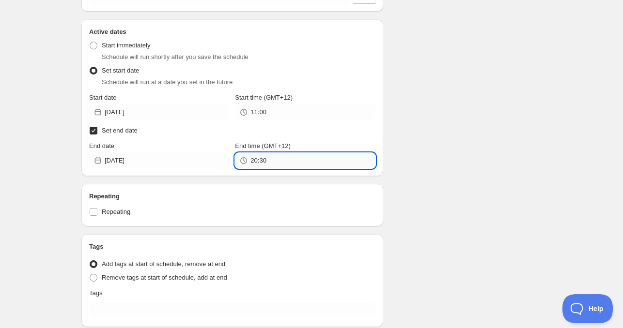
click at [268, 158] on input "20:30" at bounding box center [312, 160] width 124 height 15
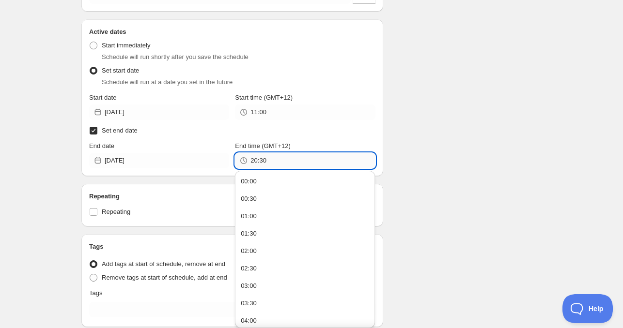
paste input "11:0"
type input "11:00"
click at [407, 148] on div "Schedule name [DATE] 11am Your customers won't see this Product selection Entit…" at bounding box center [308, 135] width 468 height 600
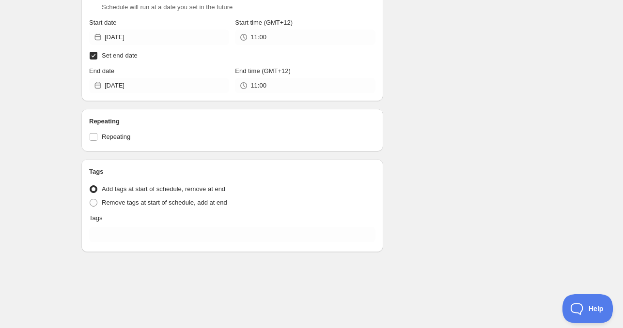
scroll to position [319, 0]
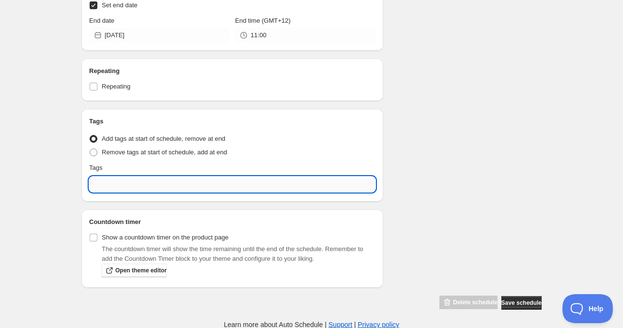
click at [135, 184] on input "text" at bounding box center [232, 184] width 286 height 15
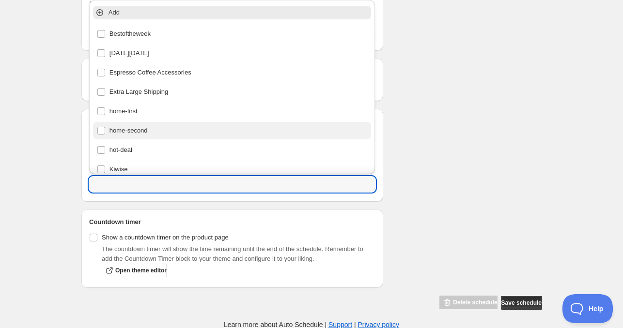
click at [143, 136] on div "home-second" at bounding box center [232, 131] width 271 height 14
type input "home-second"
checkbox input "true"
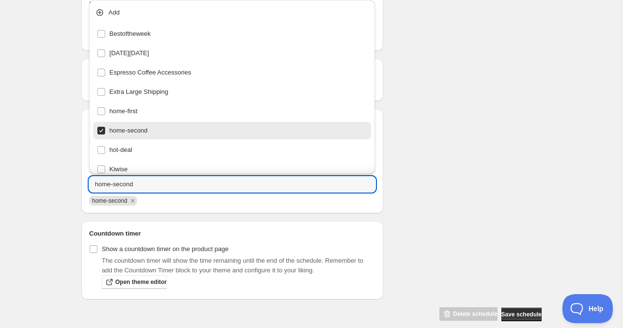
click at [486, 147] on div "Schedule name [DATE] 11am Your customers won't see this Product selection Entit…" at bounding box center [308, 16] width 468 height 612
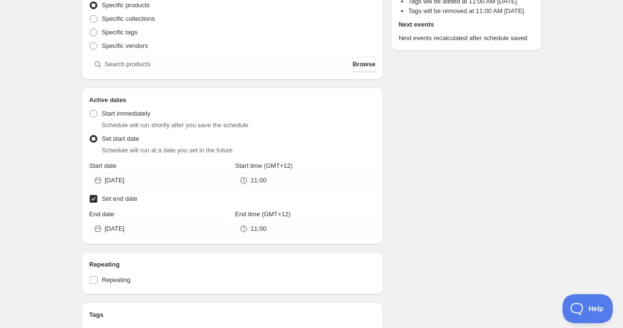
scroll to position [29, 0]
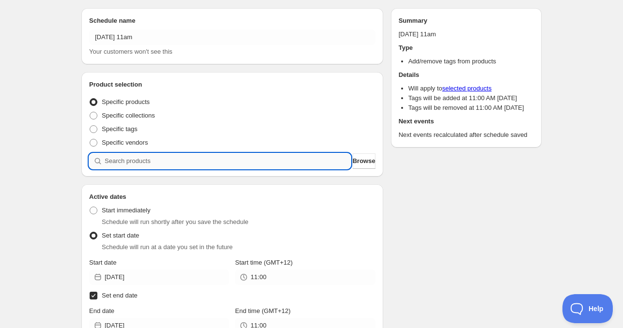
click at [163, 158] on input "search" at bounding box center [228, 160] width 246 height 15
paste input "827081"
type input "827081"
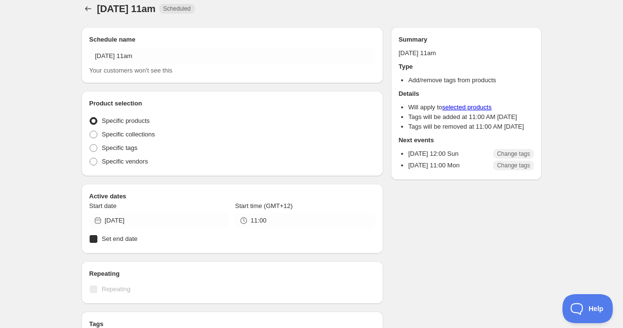
radio input "true"
checkbox input "true"
radio input "true"
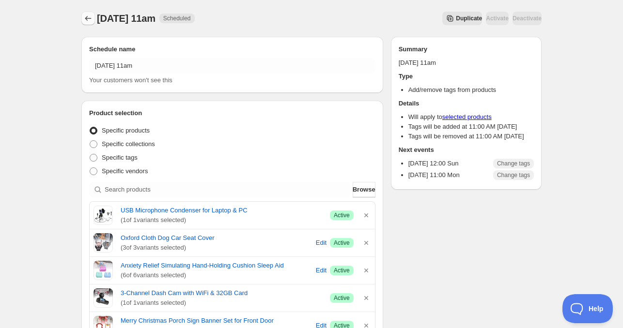
click at [86, 20] on icon "Schedules" at bounding box center [88, 18] width 6 height 5
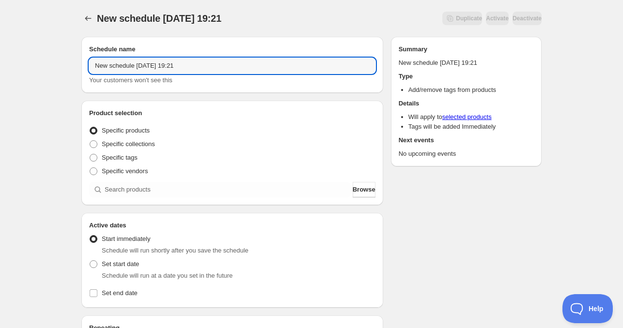
drag, startPoint x: 135, startPoint y: 67, endPoint x: 45, endPoint y: 61, distance: 90.2
click at [45, 61] on div "New schedule [DATE] 19:21. This page is ready New schedule [DATE] 19:21 Duplica…" at bounding box center [311, 293] width 623 height 587
click at [130, 62] on input "[DATE] 19:21" at bounding box center [232, 65] width 286 height 15
drag, startPoint x: 144, startPoint y: 69, endPoint x: 202, endPoint y: 60, distance: 58.4
click at [202, 60] on input "[DATE] 19:21" at bounding box center [232, 65] width 286 height 15
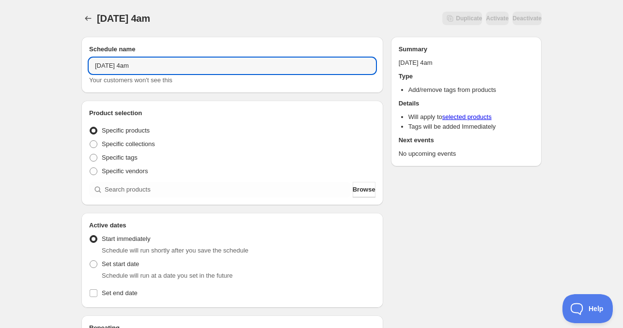
type input "[DATE] 4am"
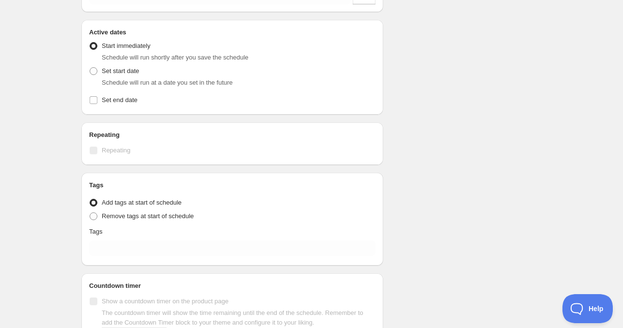
scroll to position [194, 0]
click at [120, 70] on span "Set start date" at bounding box center [120, 70] width 37 height 7
click at [90, 67] on input "Set start date" at bounding box center [90, 67] width 0 height 0
radio input "true"
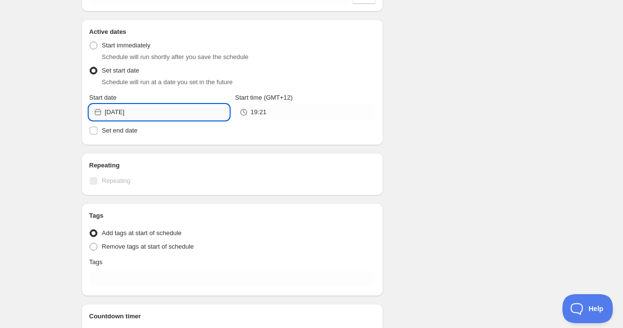
click at [165, 116] on input "[DATE]" at bounding box center [167, 112] width 124 height 15
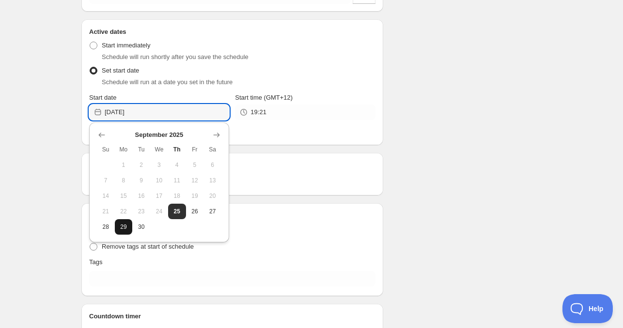
click at [128, 229] on span "29" at bounding box center [124, 227] width 10 height 8
type input "[DATE]"
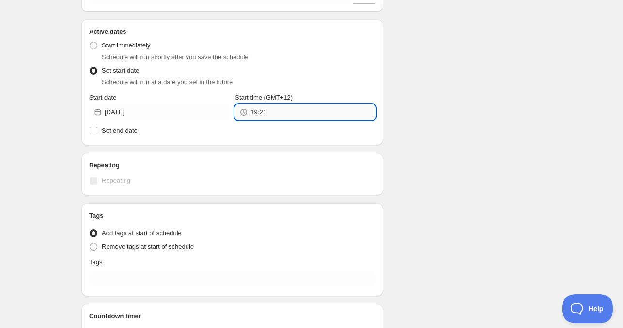
click at [267, 114] on input "19:21" at bounding box center [312, 112] width 124 height 15
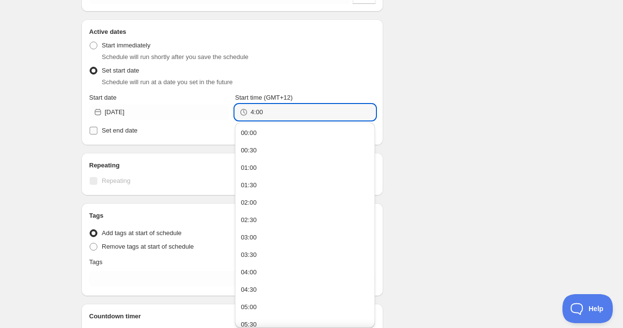
type input "04:00"
click at [128, 127] on span "Set end date" at bounding box center [120, 130] width 36 height 7
click at [97, 127] on input "Set end date" at bounding box center [94, 131] width 8 height 8
checkbox input "true"
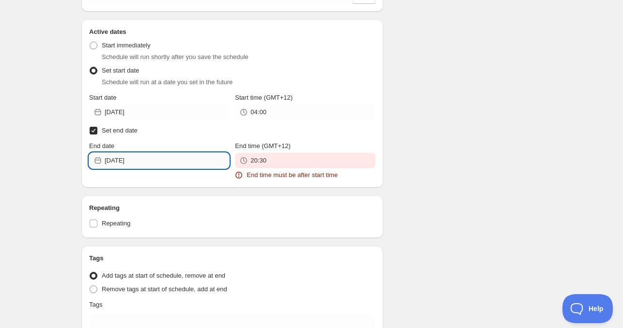
click at [143, 157] on input "[DATE]" at bounding box center [167, 160] width 124 height 15
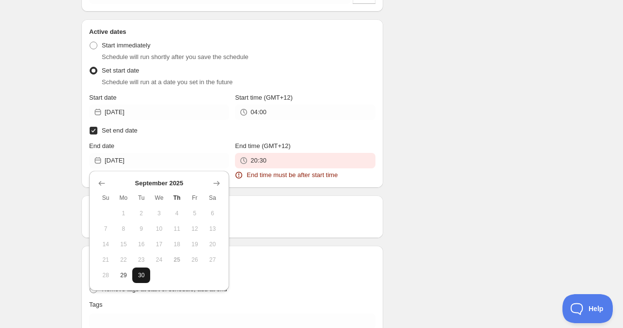
click at [146, 277] on span "30" at bounding box center [141, 276] width 10 height 8
type input "[DATE]"
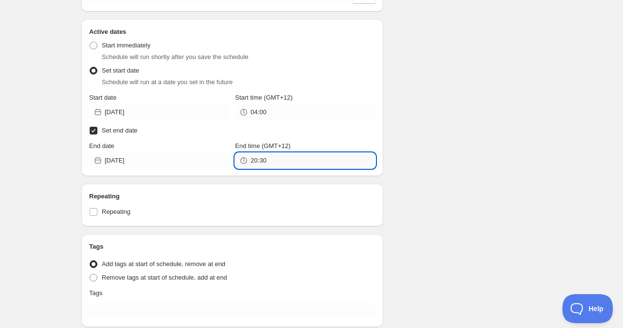
click at [294, 160] on input "20:30" at bounding box center [312, 160] width 124 height 15
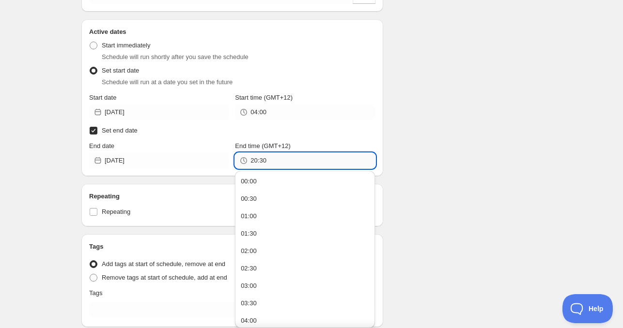
paste input "4:0"
type input "04:00"
click at [459, 132] on div "Schedule name [DATE] 4am Your customers won't see this Product selection Entity…" at bounding box center [308, 135] width 468 height 600
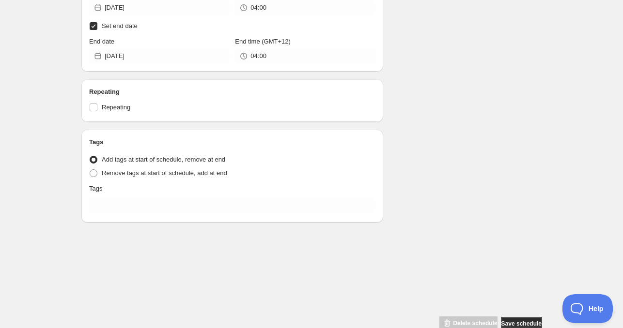
scroll to position [319, 0]
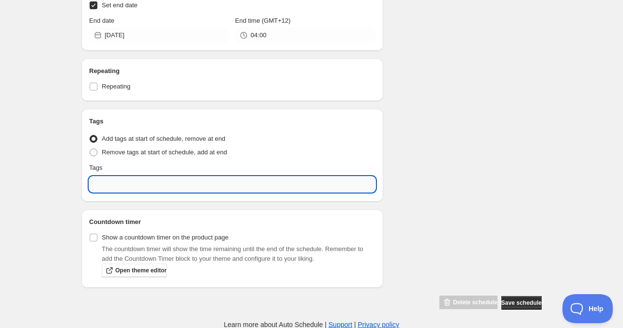
click at [148, 183] on input "text" at bounding box center [232, 184] width 286 height 15
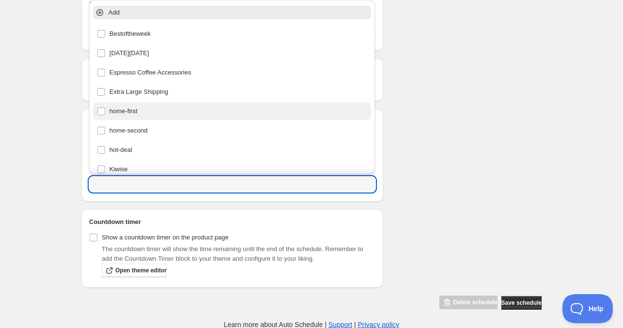
click at [154, 113] on div "home-first" at bounding box center [232, 112] width 271 height 14
type input "home-first"
checkbox input "true"
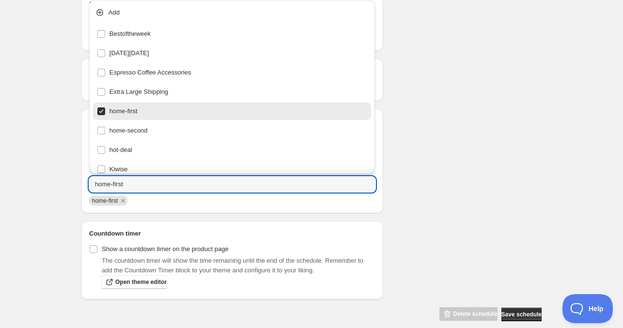
click at [620, 149] on div "[DATE] 4am. This page is ready [DATE] 4am Duplicate Activate Deactivate More ac…" at bounding box center [311, 11] width 623 height 660
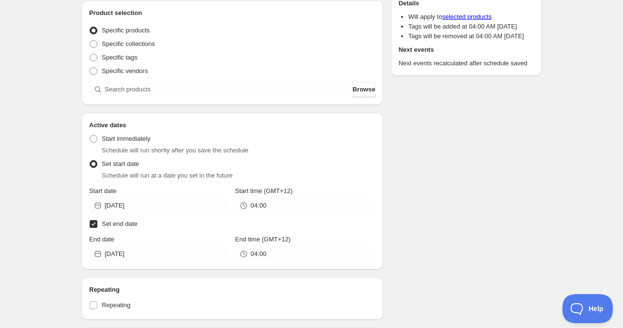
scroll to position [77, 0]
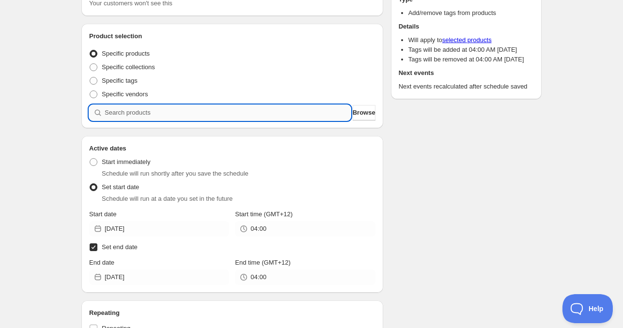
click at [144, 110] on input "search" at bounding box center [228, 112] width 246 height 15
paste input "search"
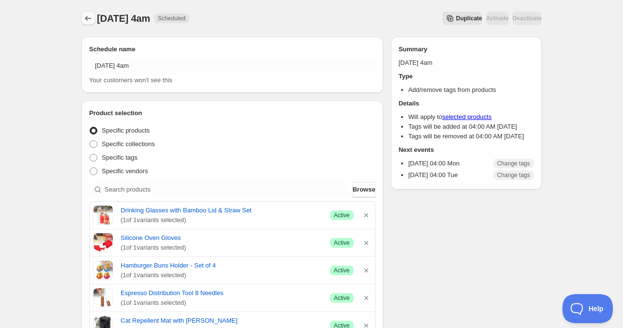
click at [89, 16] on icon "Schedules" at bounding box center [88, 19] width 10 height 10
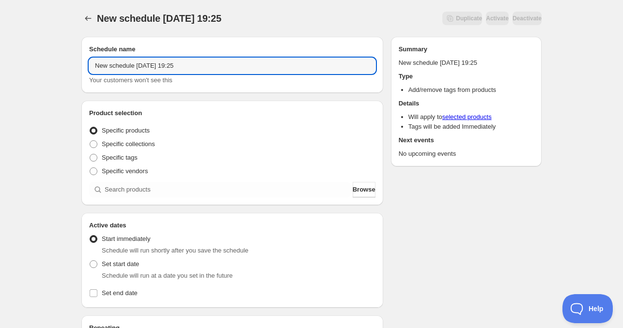
drag, startPoint x: 134, startPoint y: 67, endPoint x: 23, endPoint y: 64, distance: 110.4
click at [23, 64] on div "New schedule [DATE] 19:25. This page is ready New schedule [DATE] 19:25 Duplica…" at bounding box center [311, 293] width 623 height 587
click at [126, 66] on input "[DATE] 19:25" at bounding box center [232, 65] width 286 height 15
drag, startPoint x: 145, startPoint y: 69, endPoint x: 234, endPoint y: 70, distance: 89.1
click at [234, 70] on input "[DATE] 19:25" at bounding box center [232, 65] width 286 height 15
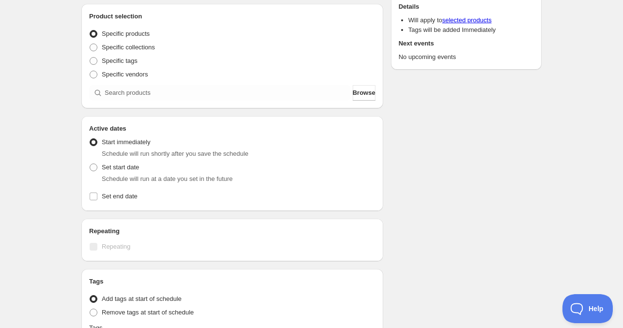
scroll to position [194, 0]
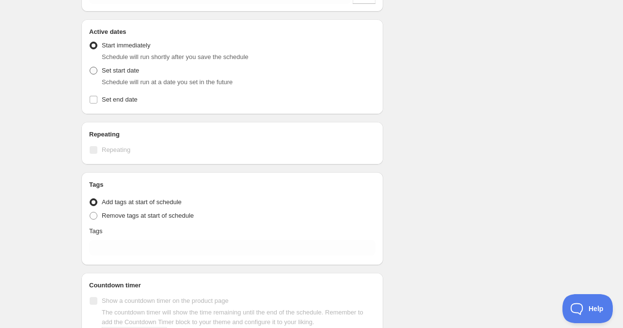
type input "[DATE] 11am"
click at [116, 67] on span "Set start date" at bounding box center [120, 70] width 37 height 7
click at [90, 67] on input "Set start date" at bounding box center [90, 67] width 0 height 0
radio input "true"
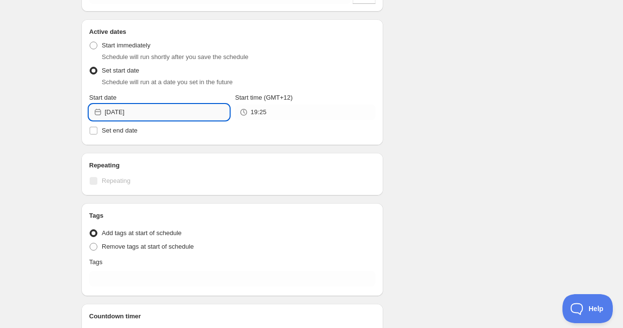
click at [145, 110] on input "[DATE]" at bounding box center [167, 112] width 124 height 15
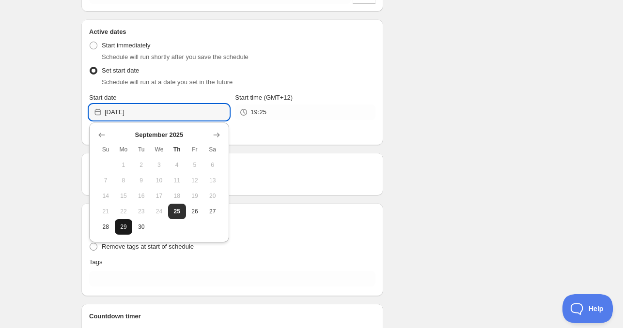
click at [116, 231] on button "29" at bounding box center [124, 226] width 18 height 15
type input "[DATE]"
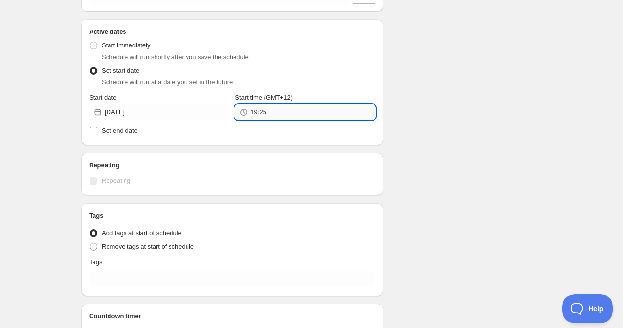
click at [285, 112] on input "19:25" at bounding box center [312, 112] width 124 height 15
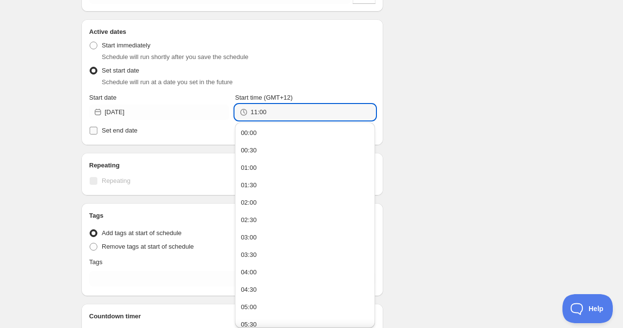
type input "11:00"
click at [134, 133] on span "Set end date" at bounding box center [120, 130] width 36 height 7
click at [97, 133] on input "Set end date" at bounding box center [94, 131] width 8 height 8
checkbox input "true"
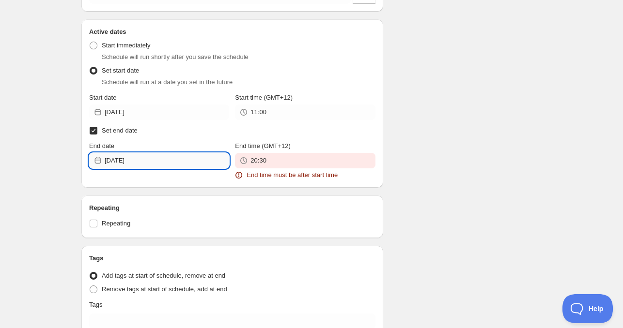
click at [145, 158] on input "[DATE]" at bounding box center [167, 160] width 124 height 15
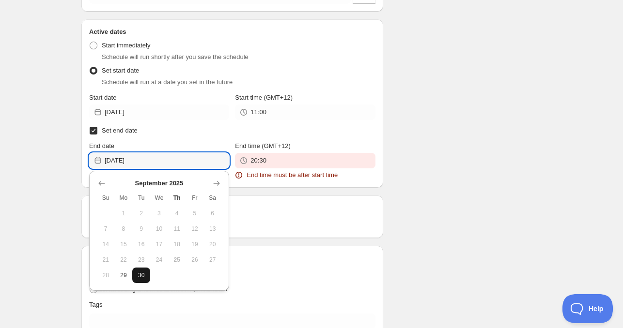
click at [137, 273] on span "30" at bounding box center [141, 276] width 10 height 8
type input "[DATE]"
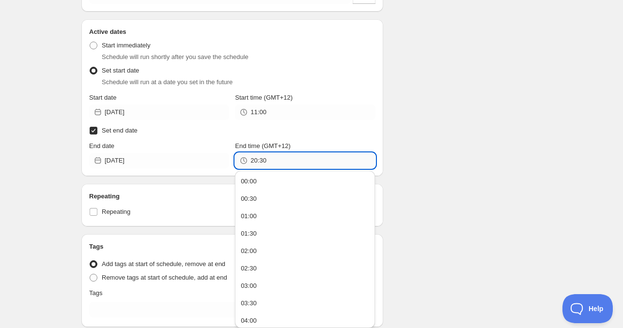
click at [264, 154] on input "20:30" at bounding box center [312, 160] width 124 height 15
paste input "11:0"
type input "11:00"
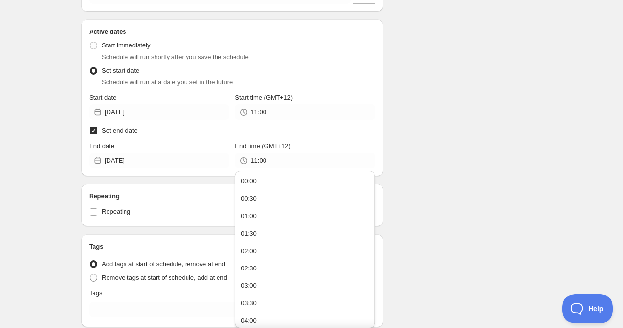
click at [456, 137] on div "Schedule name [DATE] 11am Your customers won't see this Product selection Entit…" at bounding box center [308, 135] width 468 height 600
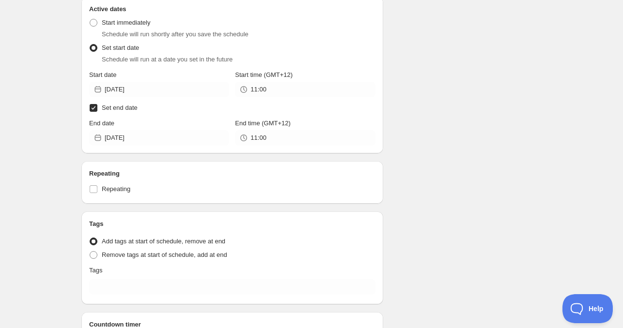
scroll to position [319, 0]
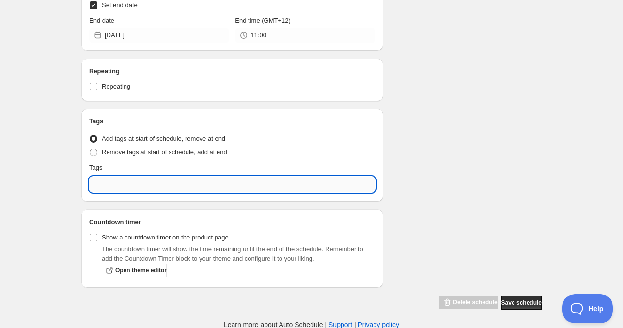
click at [154, 186] on input "text" at bounding box center [232, 184] width 286 height 15
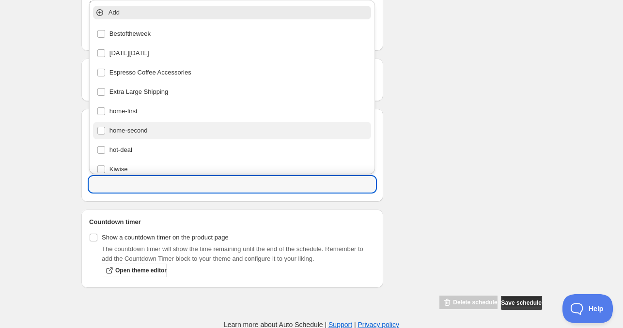
click at [126, 131] on div "home-second" at bounding box center [232, 131] width 271 height 14
type input "home-second"
checkbox input "true"
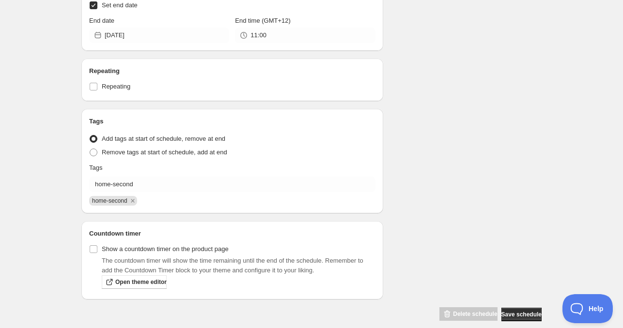
drag, startPoint x: 616, startPoint y: 176, endPoint x: 606, endPoint y: 175, distance: 10.2
click at [615, 176] on div "[DATE] 11am. This page is ready [DATE] 11am Duplicate Activate Deactivate More …" at bounding box center [311, 11] width 623 height 660
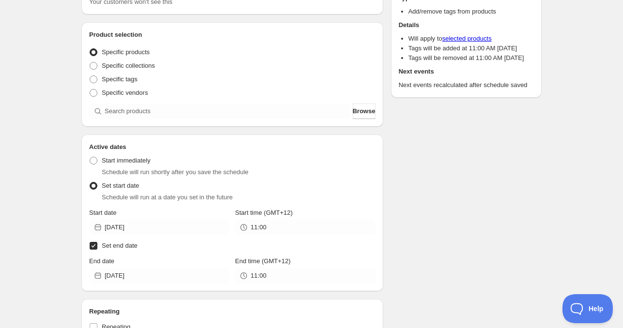
scroll to position [77, 0]
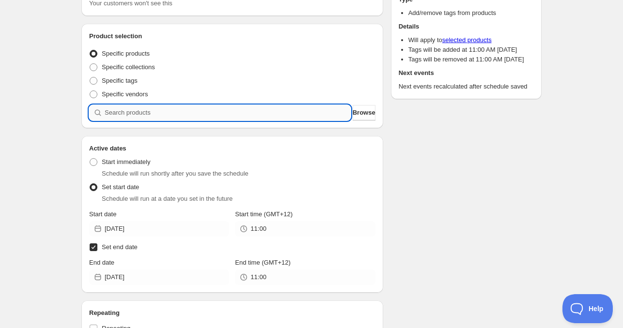
click at [122, 114] on input "search" at bounding box center [228, 112] width 246 height 15
paste input "search"
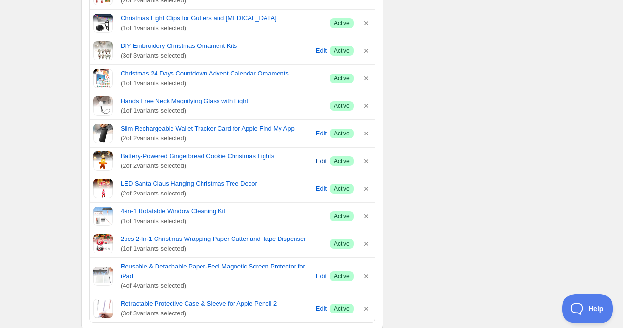
scroll to position [222, 0]
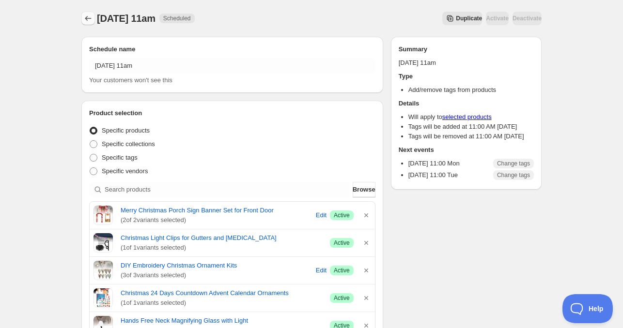
click at [89, 17] on icon "Schedules" at bounding box center [88, 19] width 10 height 10
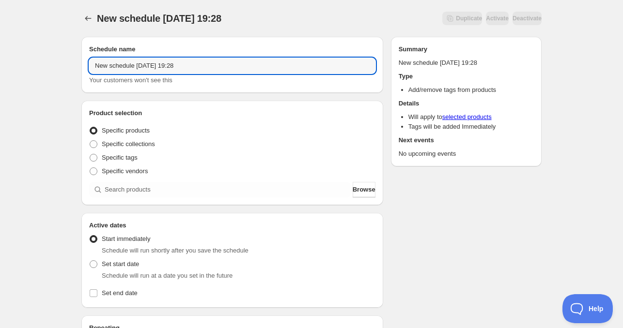
drag, startPoint x: 134, startPoint y: 64, endPoint x: 68, endPoint y: 64, distance: 65.8
click at [68, 64] on div "New schedule [DATE] 19:28. This page is ready New schedule [DATE] 19:28 Duplica…" at bounding box center [311, 293] width 623 height 587
click at [121, 69] on input "[DATE] 19:28" at bounding box center [232, 65] width 286 height 15
drag, startPoint x: 223, startPoint y: 70, endPoint x: 230, endPoint y: 70, distance: 7.8
click at [230, 70] on input "[DATE] 19:28" at bounding box center [232, 65] width 286 height 15
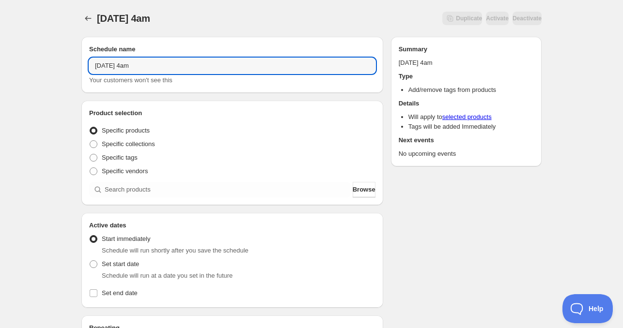
type input "[DATE] 4am"
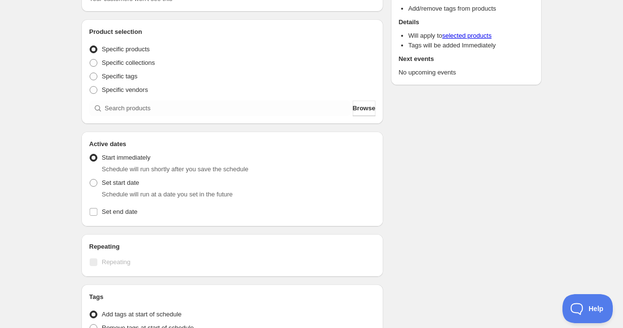
scroll to position [97, 0]
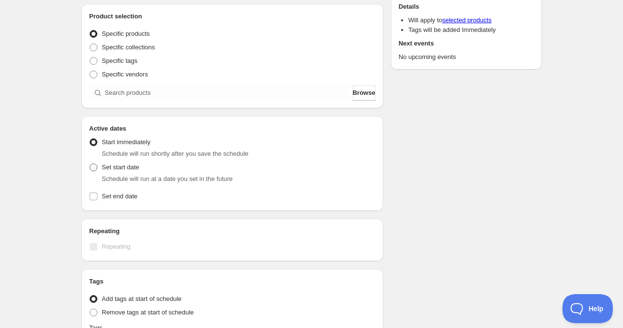
click at [99, 166] on label "Set start date" at bounding box center [114, 168] width 50 height 14
click at [90, 164] on input "Set start date" at bounding box center [90, 164] width 0 height 0
radio input "true"
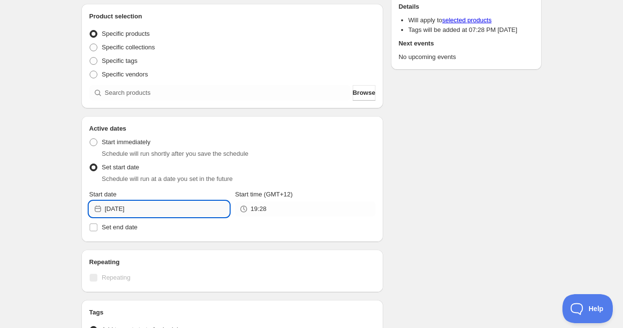
click at [142, 207] on input "[DATE]" at bounding box center [167, 208] width 124 height 15
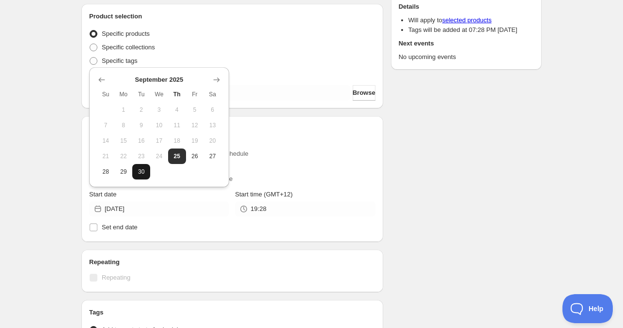
click at [145, 173] on span "30" at bounding box center [141, 172] width 10 height 8
type input "[DATE]"
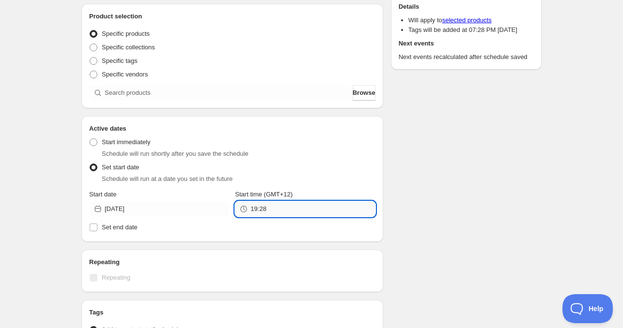
click at [274, 203] on input "19:28" at bounding box center [312, 208] width 124 height 15
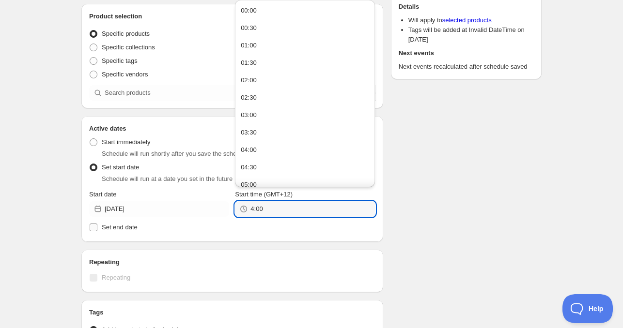
type input "04:00"
click at [122, 228] on span "Set end date" at bounding box center [120, 227] width 36 height 7
click at [97, 228] on input "Set end date" at bounding box center [94, 228] width 8 height 8
checkbox input "true"
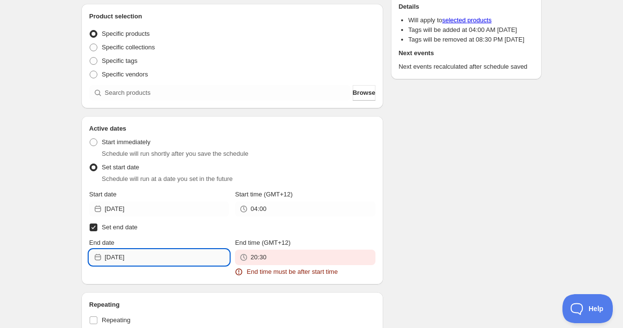
click at [141, 255] on input "[DATE]" at bounding box center [167, 257] width 124 height 15
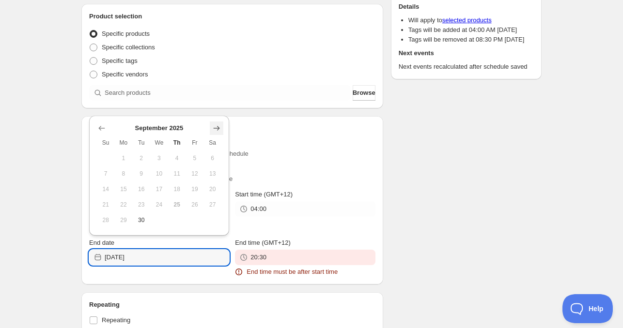
click at [214, 133] on button "Show next month, October 2025" at bounding box center [217, 129] width 14 height 14
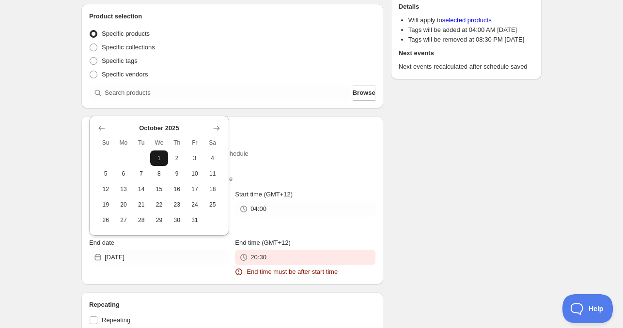
click at [157, 158] on span "1" at bounding box center [159, 158] width 10 height 8
type input "[DATE]"
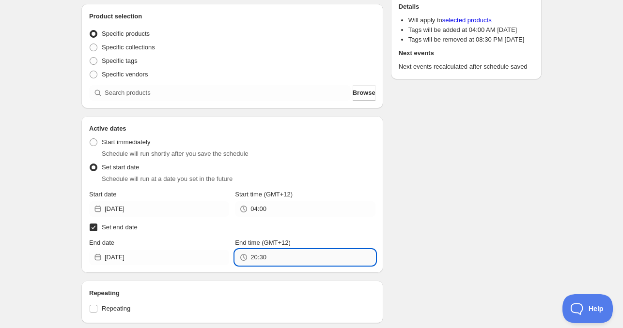
click at [280, 259] on input "20:30" at bounding box center [312, 257] width 124 height 15
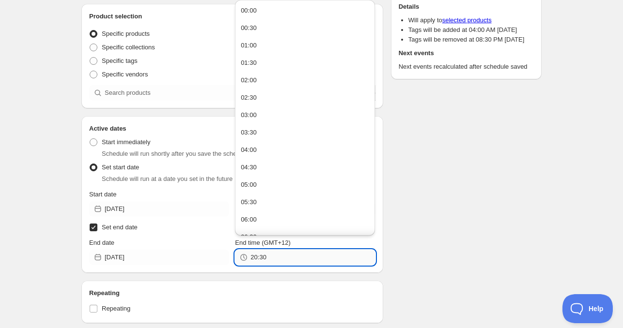
paste input "4:0"
type input "04:00"
click at [432, 248] on div "Schedule name [DATE] 4am Your customers won't see this Product selection Entity…" at bounding box center [308, 232] width 468 height 600
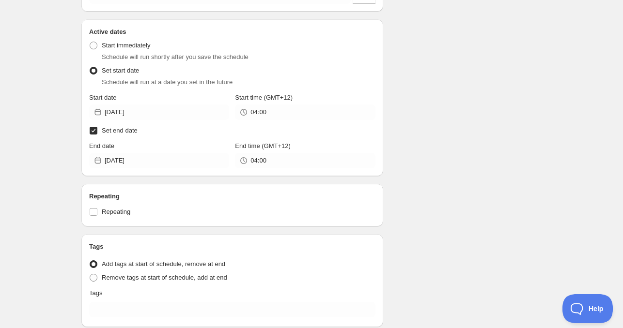
scroll to position [290, 0]
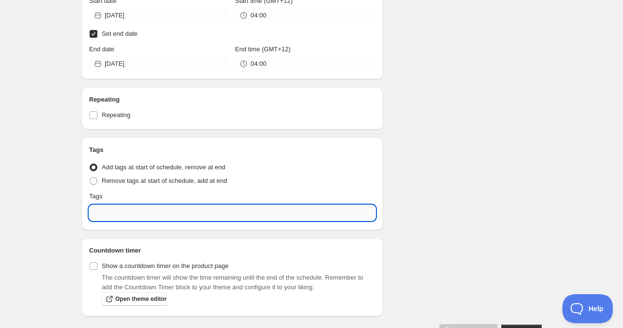
click at [152, 209] on input "text" at bounding box center [232, 212] width 286 height 15
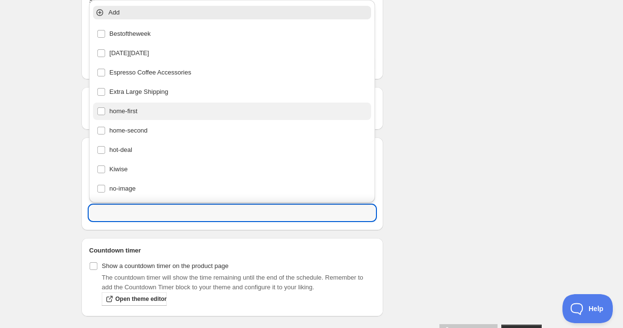
click at [146, 117] on div "home-first" at bounding box center [232, 112] width 271 height 14
type input "home-first"
checkbox input "true"
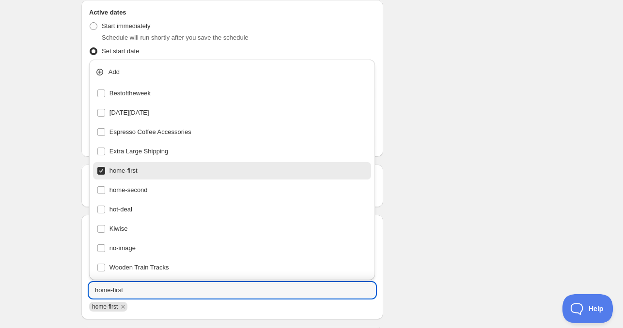
scroll to position [145, 0]
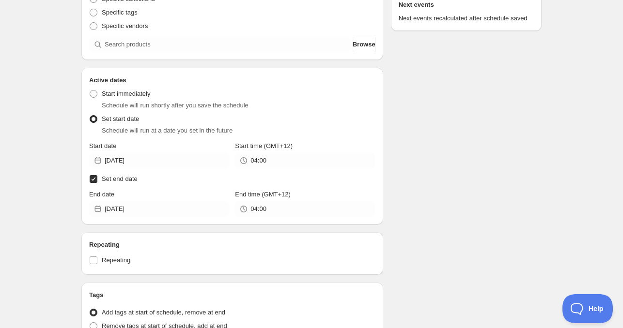
click at [438, 151] on div "Schedule name [DATE] 4am Your customers won't see this Product selection Entity…" at bounding box center [308, 190] width 468 height 612
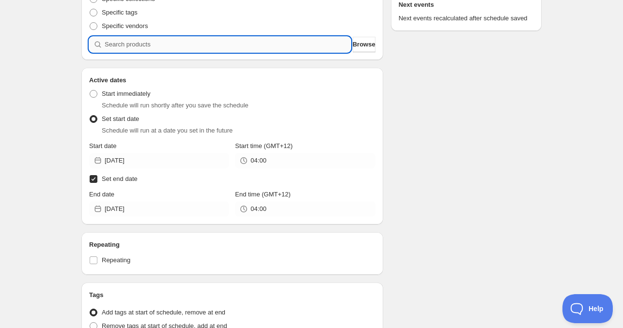
click at [157, 45] on input "search" at bounding box center [228, 44] width 246 height 15
paste input "search"
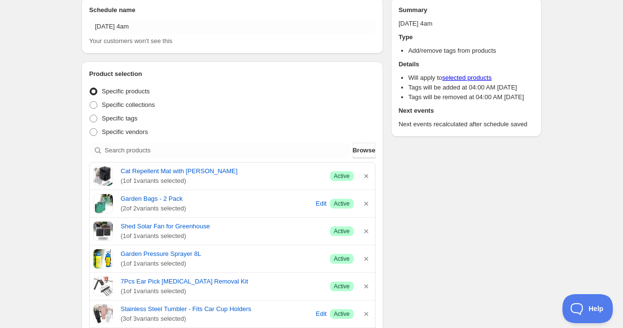
scroll to position [0, 0]
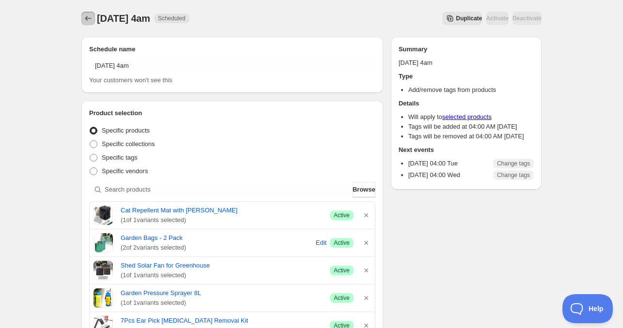
click at [88, 25] on button "Schedules" at bounding box center [88, 19] width 14 height 14
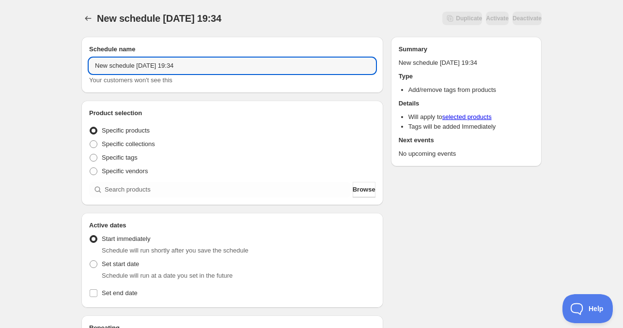
drag, startPoint x: 134, startPoint y: 68, endPoint x: 29, endPoint y: 65, distance: 105.6
click at [29, 65] on div "New schedule [DATE] 19:34. This page is ready New schedule [DATE] 19:34 Duplica…" at bounding box center [311, 293] width 623 height 587
click at [120, 67] on input "[DATE] 19:34" at bounding box center [232, 65] width 286 height 15
drag, startPoint x: 165, startPoint y: 70, endPoint x: 185, endPoint y: 71, distance: 19.9
click at [184, 71] on input "[DATE] 19:34" at bounding box center [232, 65] width 286 height 15
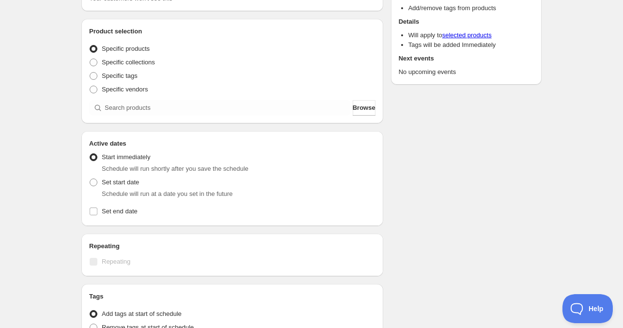
scroll to position [97, 0]
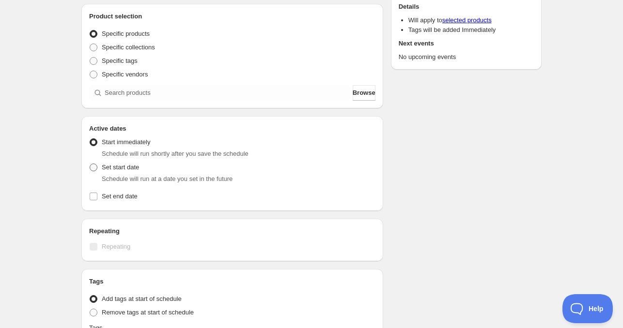
type input "[DATE] 11am"
click at [121, 166] on span "Set start date" at bounding box center [120, 167] width 37 height 7
click at [90, 164] on input "Set start date" at bounding box center [90, 164] width 0 height 0
radio input "true"
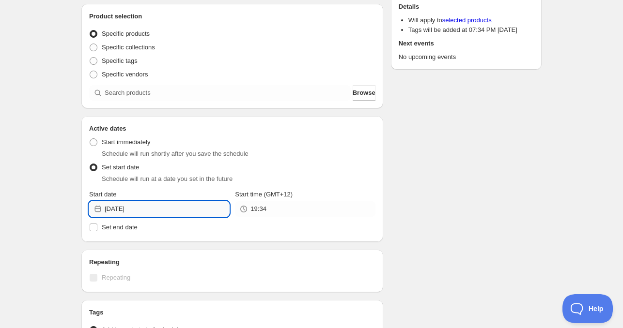
click at [155, 210] on input "[DATE]" at bounding box center [167, 208] width 124 height 15
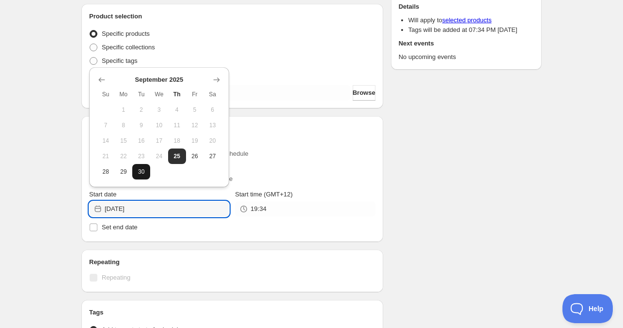
click at [141, 173] on span "30" at bounding box center [141, 172] width 10 height 8
type input "[DATE]"
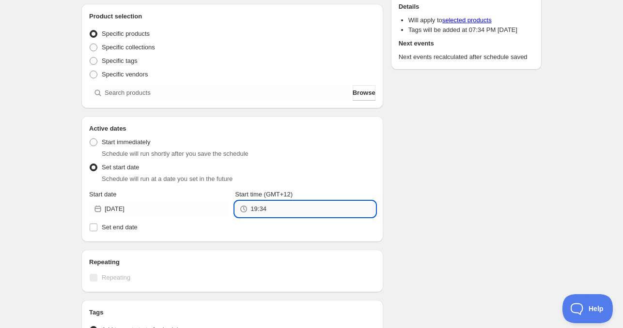
click at [267, 212] on input "19:34" at bounding box center [312, 208] width 124 height 15
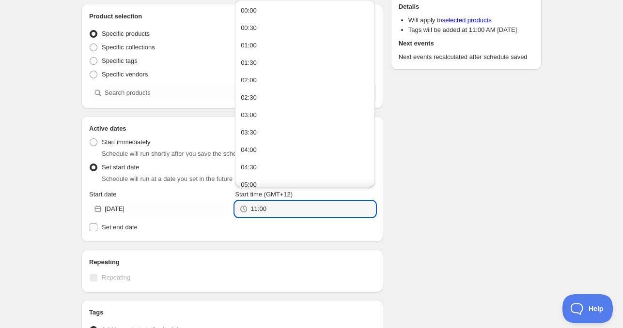
type input "11:00"
click at [111, 231] on span "Set end date" at bounding box center [120, 227] width 36 height 7
click at [97, 231] on input "Set end date" at bounding box center [94, 228] width 8 height 8
checkbox input "true"
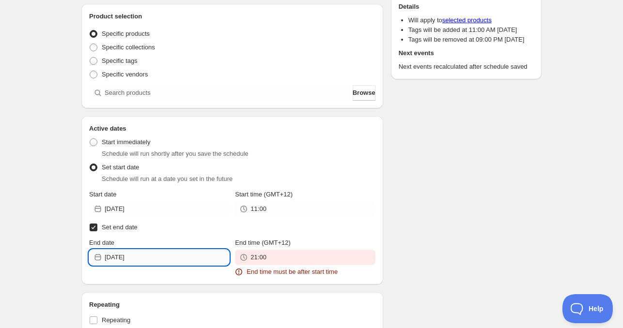
click at [154, 251] on input "[DATE]" at bounding box center [167, 257] width 124 height 15
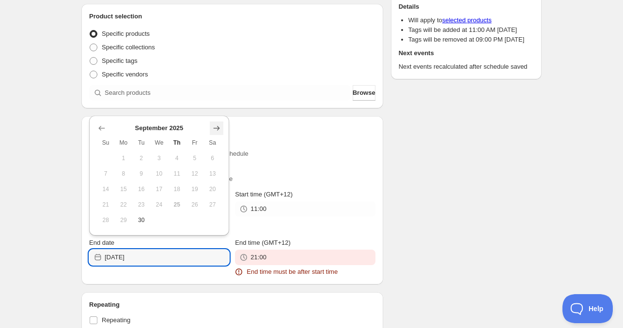
click at [215, 129] on icon "Show next month, October 2025" at bounding box center [217, 128] width 10 height 10
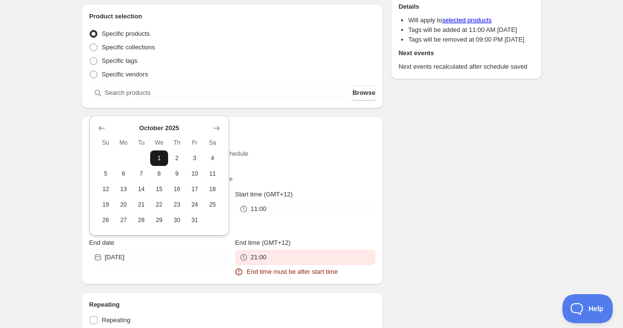
click at [155, 159] on span "1" at bounding box center [159, 158] width 10 height 8
type input "[DATE]"
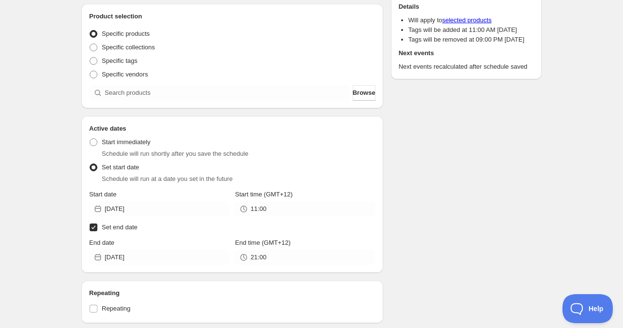
click at [291, 267] on div "Active dates Active Date Type Start immediately Schedule will run shortly after…" at bounding box center [232, 194] width 302 height 157
click at [287, 262] on input "21:00" at bounding box center [312, 257] width 124 height 15
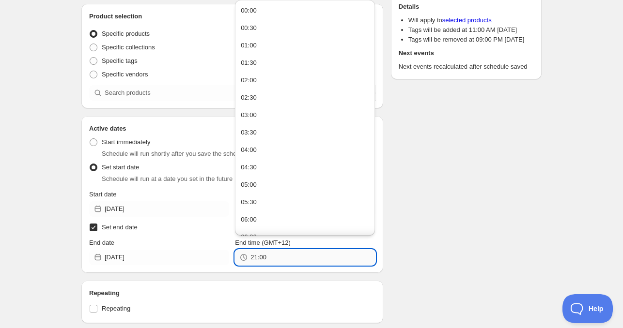
paste input "1"
type input "11:00"
click at [429, 237] on div "Schedule name [DATE] 11am Your customers won't see this Product selection Entit…" at bounding box center [308, 232] width 468 height 600
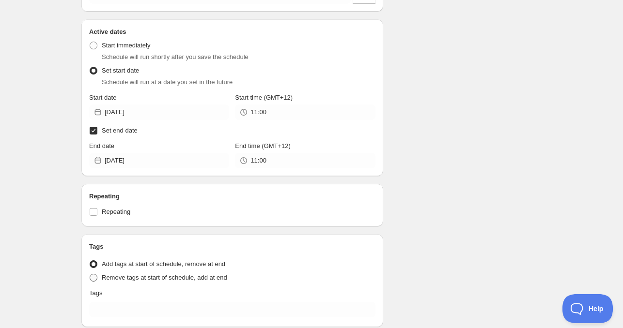
scroll to position [242, 0]
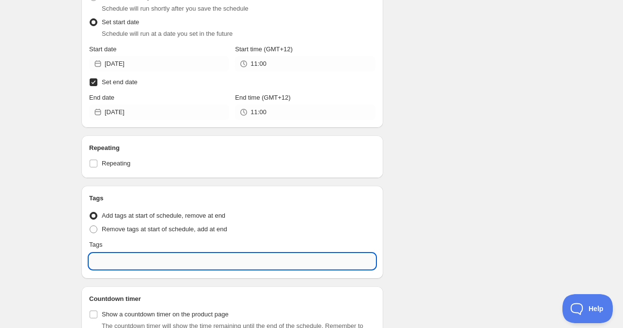
click at [133, 266] on input "text" at bounding box center [232, 261] width 286 height 15
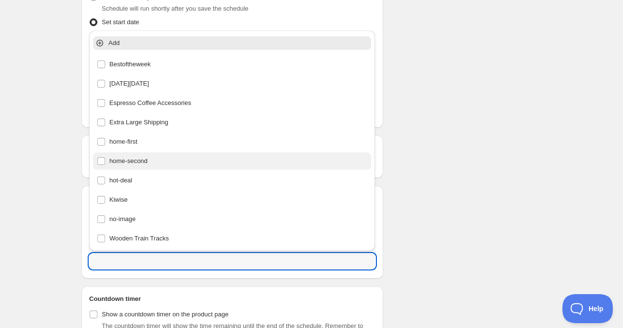
click at [143, 161] on div "home-second" at bounding box center [232, 161] width 271 height 14
type input "home-second"
checkbox input "true"
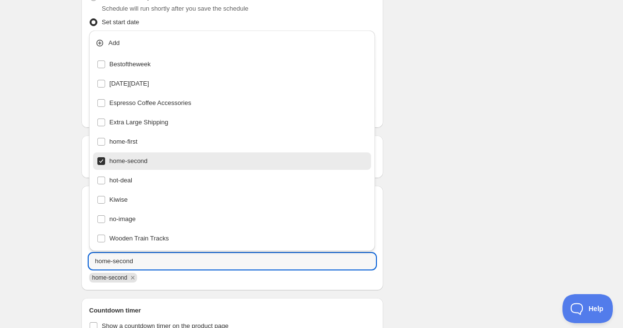
click at [537, 187] on div "Schedule name [DATE] 11am Your customers won't see this Product selection Entit…" at bounding box center [308, 93] width 468 height 612
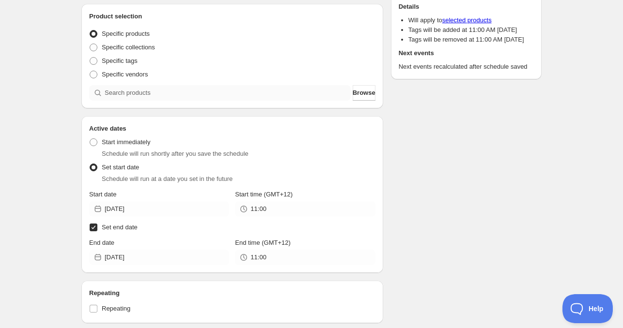
scroll to position [0, 0]
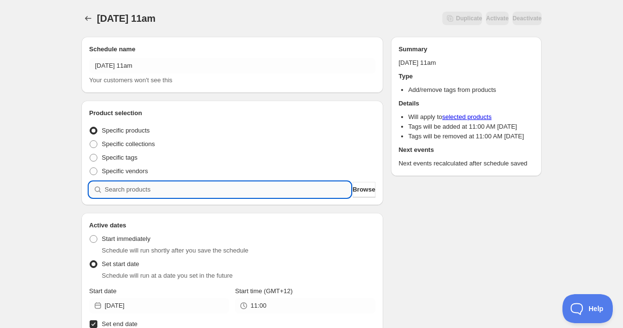
click at [156, 197] on input "search" at bounding box center [228, 189] width 246 height 15
paste input "826562"
type input "826562"
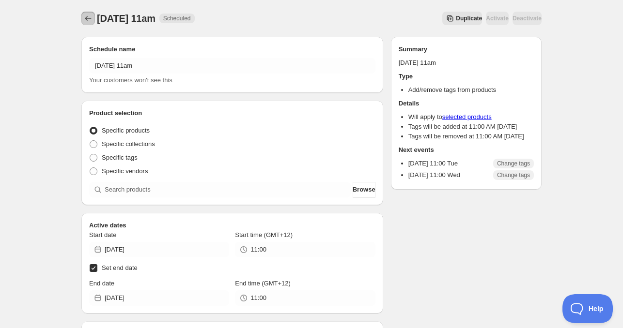
click at [89, 17] on icon "Schedules" at bounding box center [88, 19] width 10 height 10
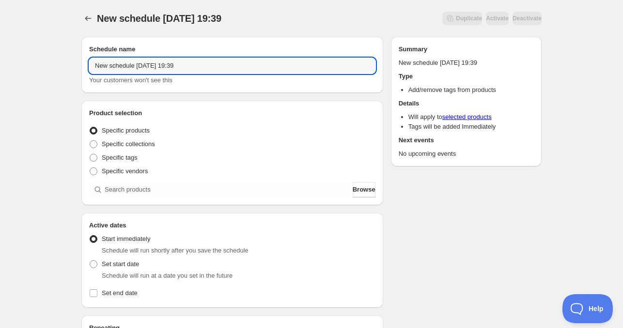
drag, startPoint x: 134, startPoint y: 66, endPoint x: 42, endPoint y: 61, distance: 92.6
click at [42, 61] on div "New schedule [DATE] 19:39. This page is ready New schedule [DATE] 19:39 Duplica…" at bounding box center [311, 293] width 623 height 587
click at [126, 66] on input "[DATE] 19:39" at bounding box center [232, 65] width 286 height 15
drag, startPoint x: 145, startPoint y: 69, endPoint x: 191, endPoint y: 73, distance: 45.7
click at [177, 69] on input "[DATE] 19:39" at bounding box center [232, 65] width 286 height 15
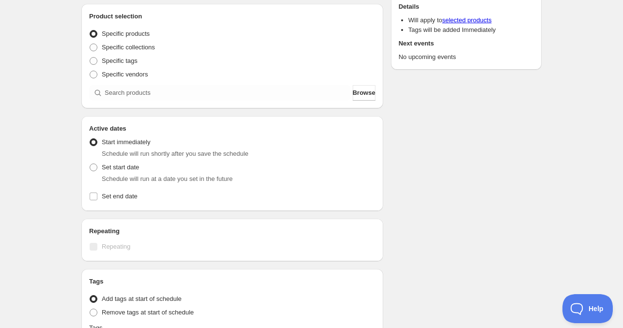
scroll to position [145, 0]
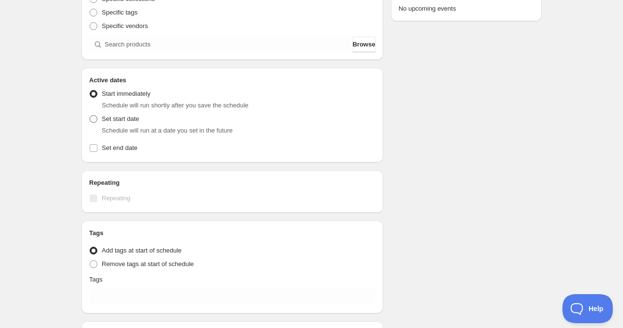
type input "[DATE] 4am"
click at [125, 121] on span "Set start date" at bounding box center [120, 118] width 37 height 7
click at [90, 116] on input "Set start date" at bounding box center [90, 115] width 0 height 0
radio input "true"
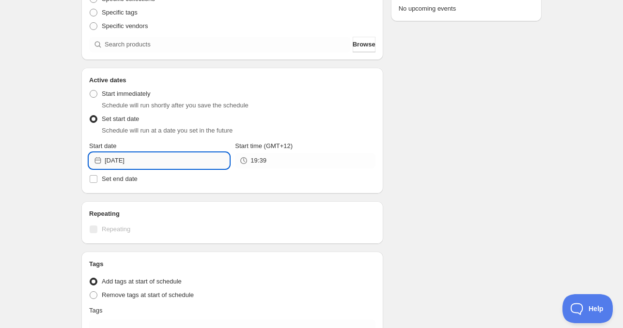
click at [147, 162] on input "[DATE]" at bounding box center [167, 160] width 124 height 15
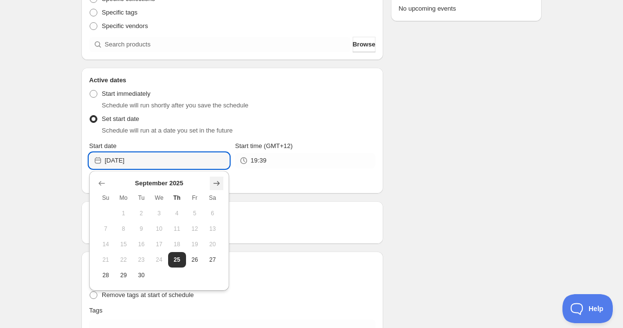
click at [219, 186] on icon "Show next month, October 2025" at bounding box center [217, 184] width 10 height 10
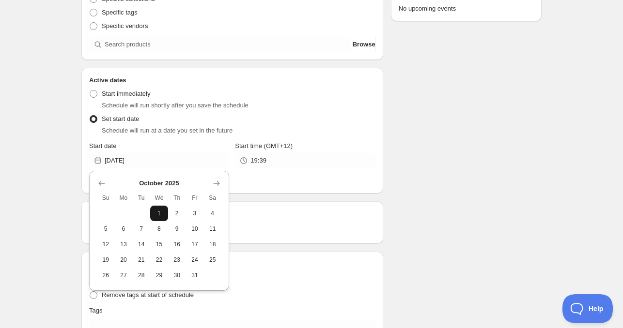
click at [157, 215] on span "1" at bounding box center [159, 214] width 10 height 8
type input "[DATE]"
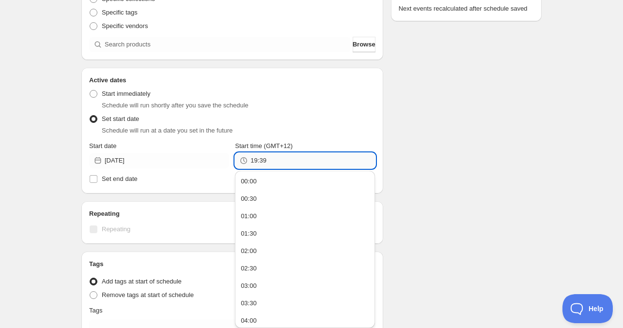
click at [265, 163] on input "19:39" at bounding box center [312, 160] width 124 height 15
type input "04:00"
click at [130, 179] on span "Set end date" at bounding box center [120, 178] width 36 height 7
click at [97, 179] on input "Set end date" at bounding box center [94, 179] width 8 height 8
checkbox input "true"
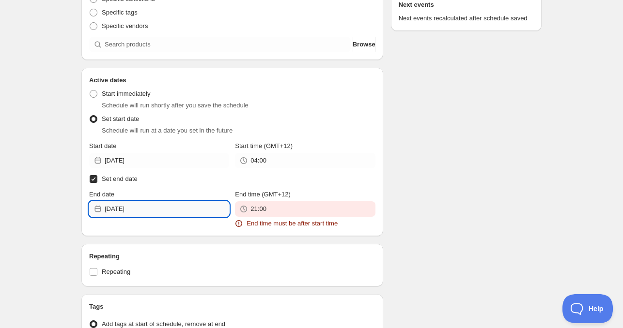
click at [150, 213] on input "[DATE]" at bounding box center [167, 208] width 124 height 15
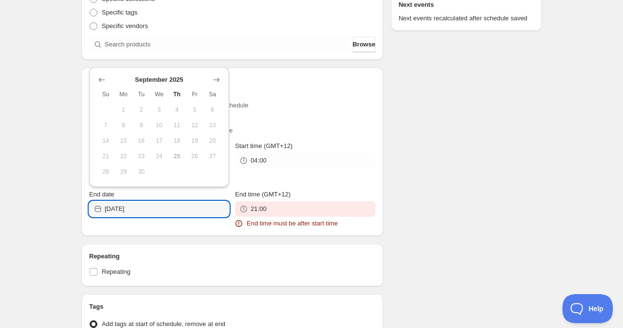
click at [212, 82] on icon "Show next month, October 2025" at bounding box center [217, 80] width 10 height 10
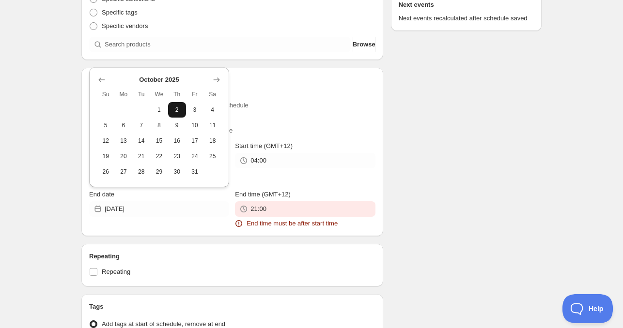
click at [175, 116] on button "2" at bounding box center [177, 109] width 18 height 15
type input "[DATE]"
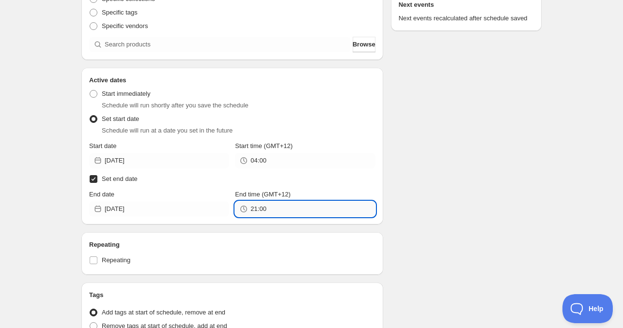
click at [269, 212] on input "21:00" at bounding box center [312, 208] width 124 height 15
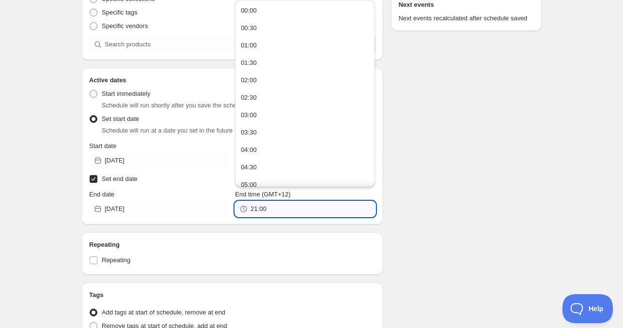
paste input "4"
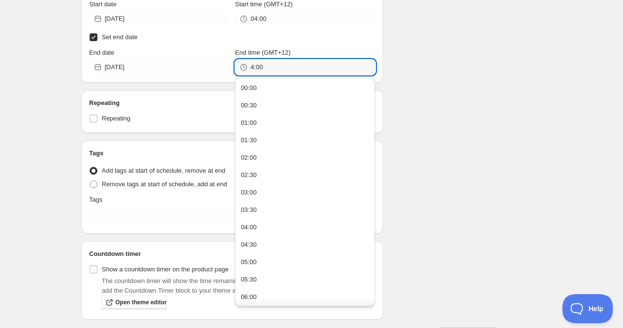
scroll to position [290, 0]
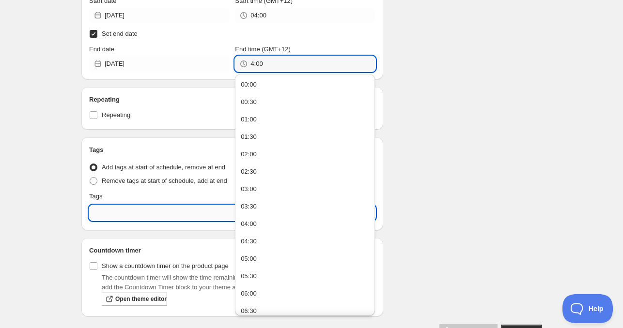
click at [142, 211] on input "text" at bounding box center [232, 212] width 286 height 15
type input "04:00"
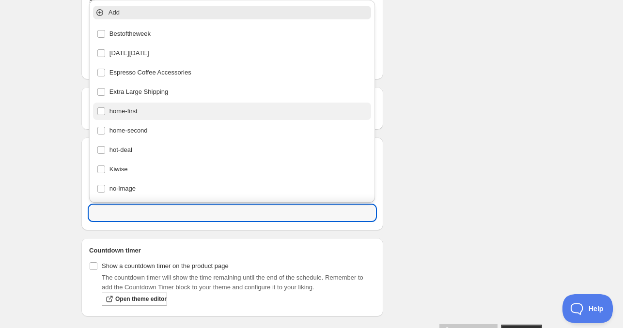
click at [142, 118] on div "home-first" at bounding box center [232, 112] width 271 height 14
type input "home-first"
checkbox input "true"
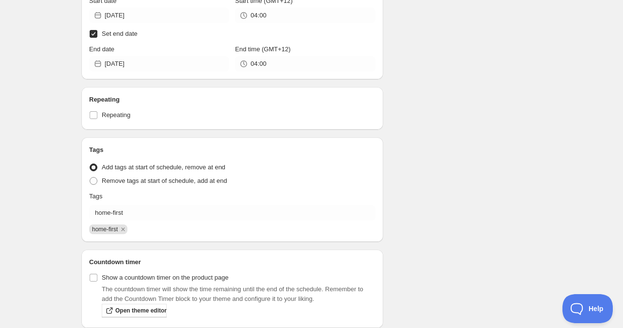
click at [446, 148] on div "Schedule name [DATE] 4am Your customers won't see this Product selection Entity…" at bounding box center [308, 45] width 468 height 612
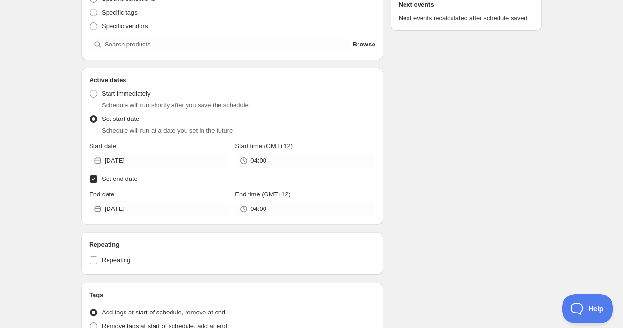
scroll to position [97, 0]
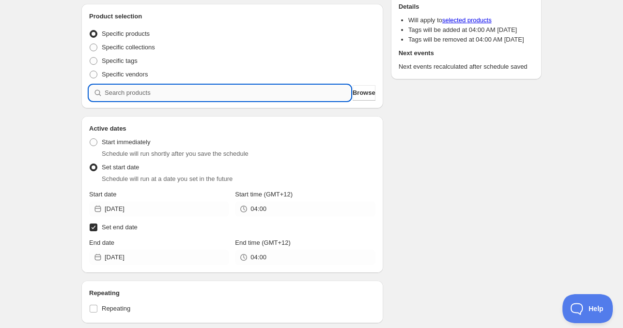
click at [149, 94] on input "search" at bounding box center [228, 92] width 246 height 15
paste input "search"
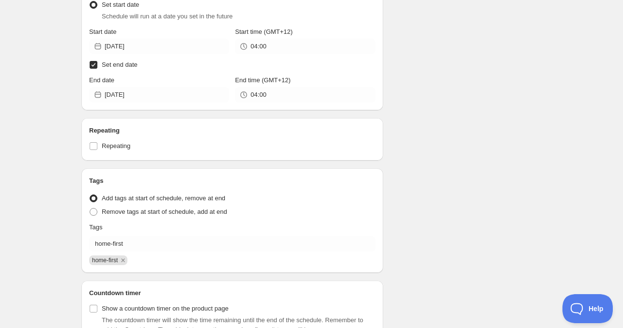
scroll to position [578, 0]
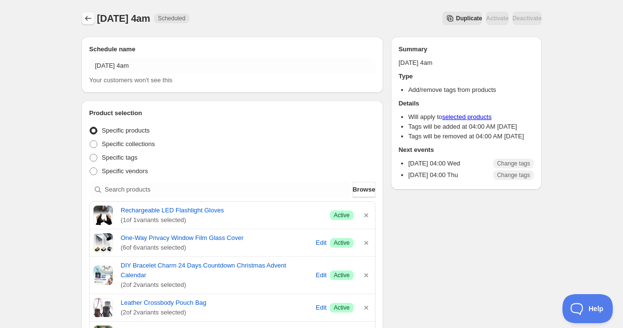
click at [83, 20] on icon "Schedules" at bounding box center [88, 19] width 10 height 10
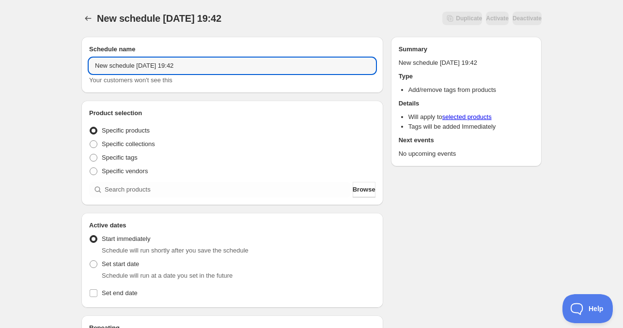
drag, startPoint x: 133, startPoint y: 66, endPoint x: 42, endPoint y: 61, distance: 91.2
click at [43, 61] on div "New schedule [DATE] 19:42. This page is ready New schedule [DATE] 19:42 Duplica…" at bounding box center [311, 293] width 623 height 587
drag, startPoint x: 127, startPoint y: 67, endPoint x: 108, endPoint y: 65, distance: 19.0
click at [108, 65] on input "[DATE] 19:42" at bounding box center [232, 65] width 286 height 15
drag, startPoint x: 139, startPoint y: 67, endPoint x: 214, endPoint y: 67, distance: 75.0
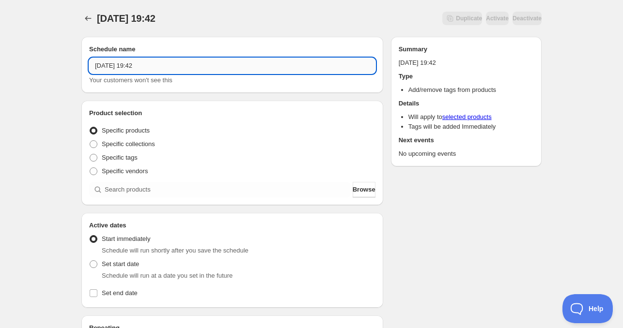
click at [214, 67] on input "[DATE] 19:42" at bounding box center [232, 65] width 286 height 15
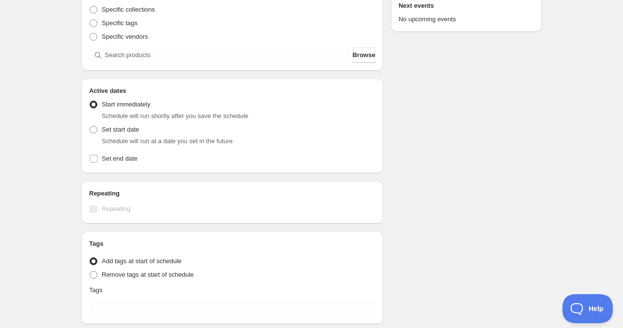
scroll to position [145, 0]
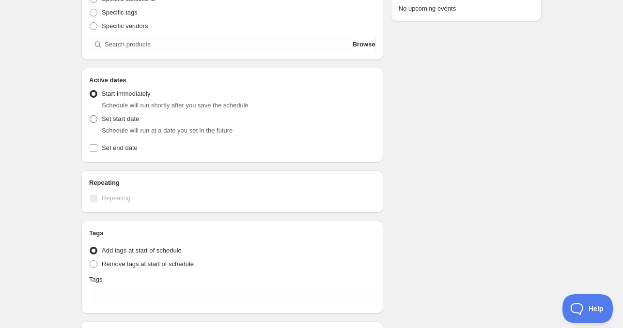
type input "[DATE] 11am"
click at [117, 119] on span "Set start date" at bounding box center [120, 118] width 37 height 7
click at [90, 116] on input "Set start date" at bounding box center [90, 115] width 0 height 0
radio input "true"
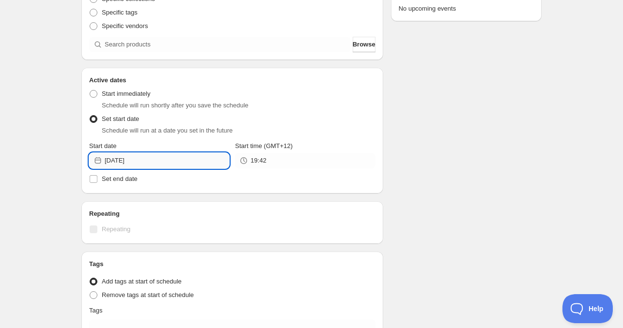
click at [165, 166] on input "[DATE]" at bounding box center [167, 160] width 124 height 15
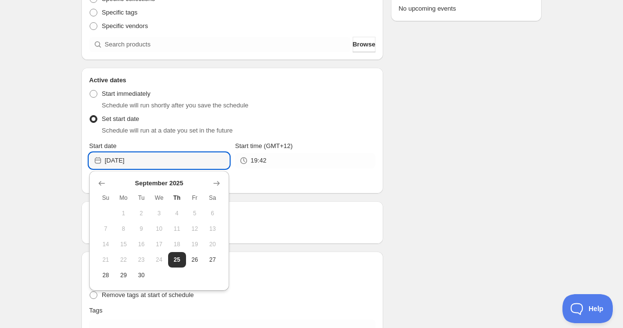
click at [215, 189] on button "Show next month, October 2025" at bounding box center [217, 184] width 14 height 14
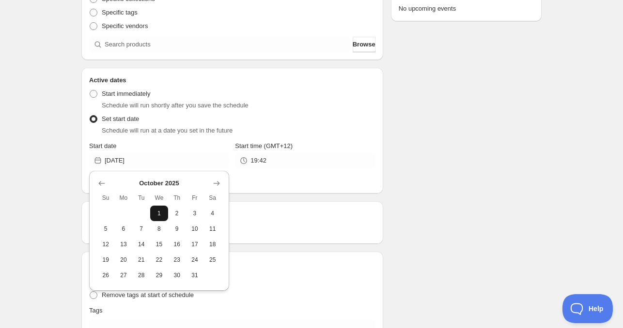
click at [155, 215] on span "1" at bounding box center [159, 214] width 10 height 8
type input "[DATE]"
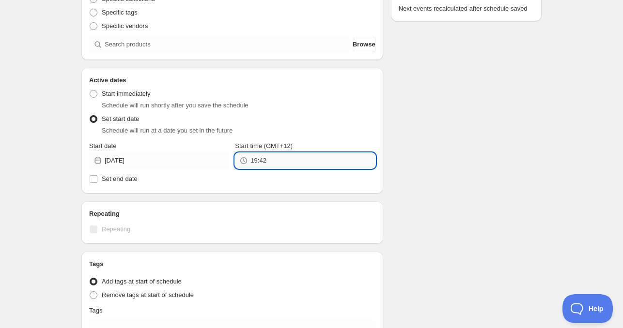
click at [275, 159] on input "19:42" at bounding box center [312, 160] width 124 height 15
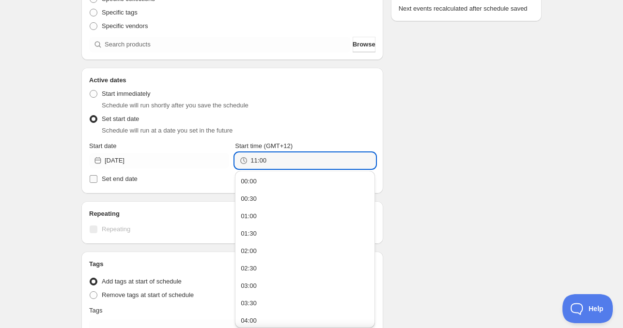
type input "11:00"
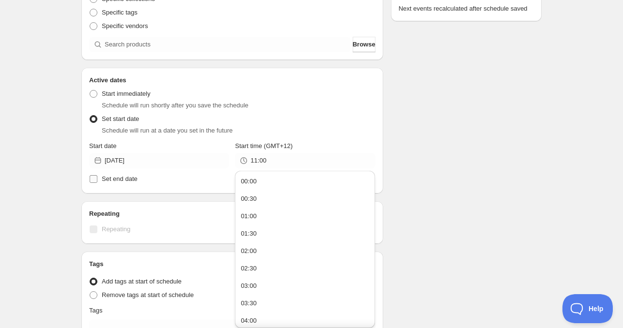
click at [126, 179] on span "Set end date" at bounding box center [120, 178] width 36 height 7
click at [97, 179] on input "Set end date" at bounding box center [94, 179] width 8 height 8
checkbox input "true"
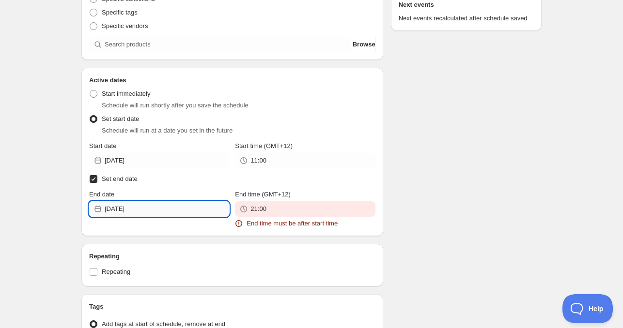
click at [152, 208] on input "[DATE]" at bounding box center [167, 208] width 124 height 15
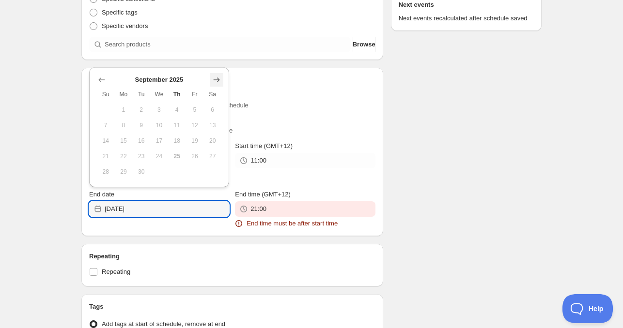
click at [219, 80] on icon "Show next month, October 2025" at bounding box center [217, 79] width 6 height 5
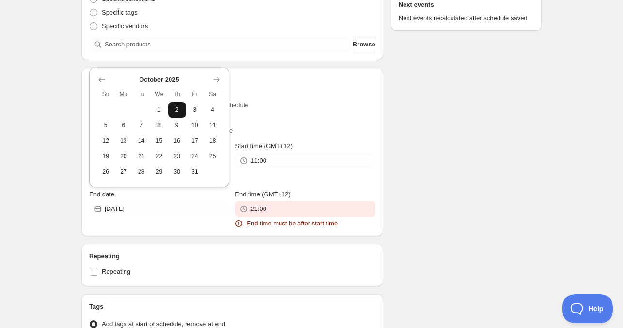
click at [181, 109] on span "2" at bounding box center [177, 110] width 10 height 8
type input "[DATE]"
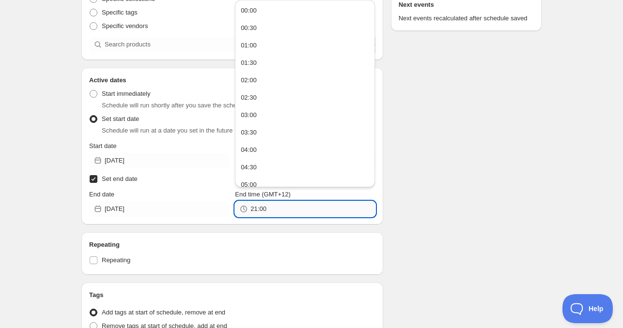
click at [260, 209] on input "21:00" at bounding box center [312, 208] width 124 height 15
paste input "1"
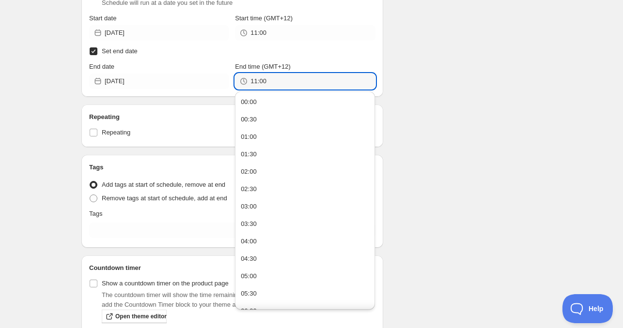
scroll to position [290, 0]
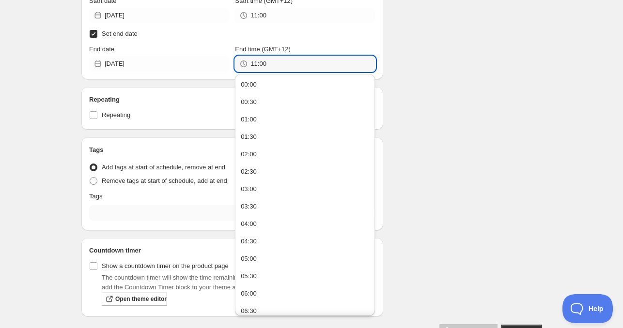
type input "11:00"
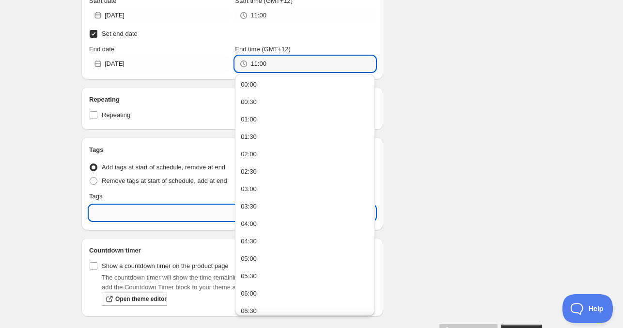
click at [141, 218] on input "text" at bounding box center [232, 212] width 286 height 15
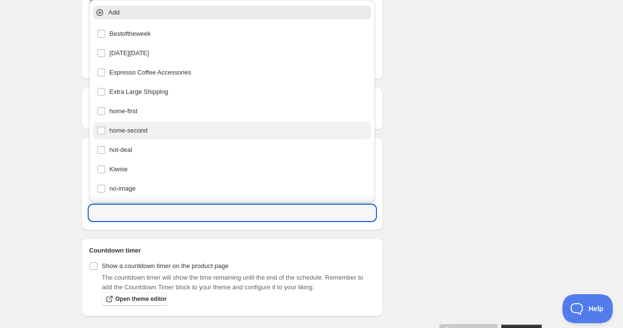
click at [141, 135] on div "home-second" at bounding box center [232, 131] width 271 height 14
type input "home-second"
checkbox input "true"
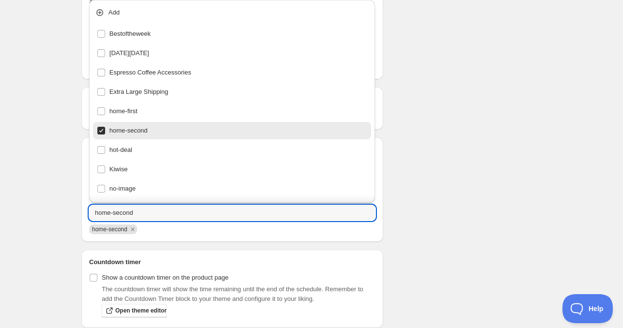
click at [411, 175] on div "Schedule name [DATE] 11am Your customers won't see this Product selection Entit…" at bounding box center [308, 45] width 468 height 612
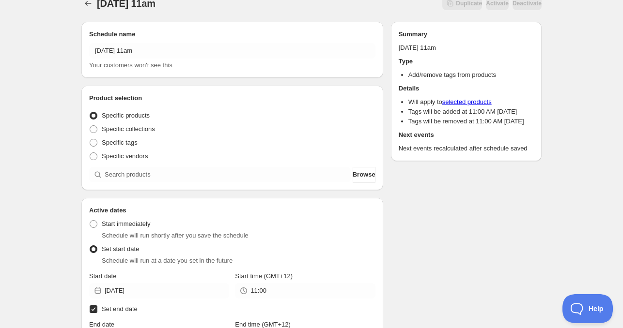
scroll to position [0, 0]
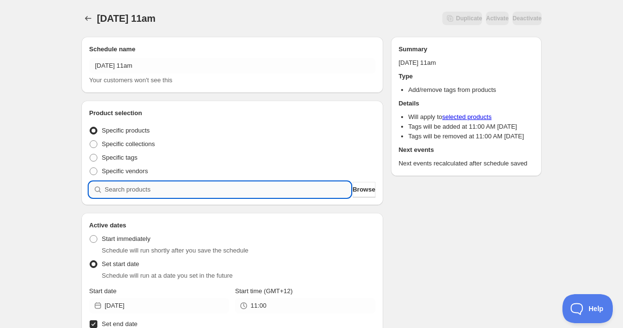
click at [141, 190] on input "search" at bounding box center [228, 189] width 246 height 15
paste input "search"
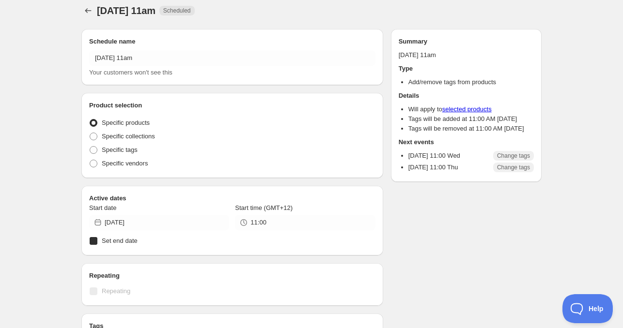
radio input "true"
checkbox input "true"
radio input "true"
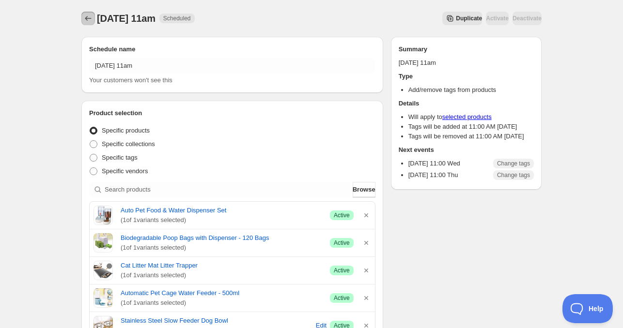
click at [88, 20] on icon "Schedules" at bounding box center [88, 19] width 10 height 10
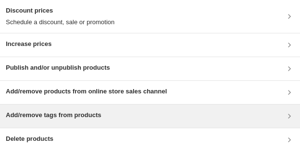
click at [63, 112] on h3 "Add/remove tags from products" at bounding box center [53, 115] width 95 height 10
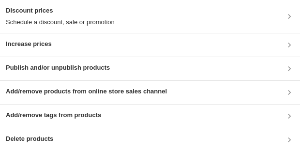
click at [55, 114] on h3 "Add/remove tags from products" at bounding box center [53, 115] width 95 height 10
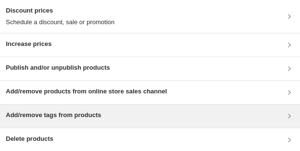
click at [60, 108] on div "Add/remove tags from products" at bounding box center [150, 116] width 300 height 23
click at [91, 111] on h3 "Add/remove tags from products" at bounding box center [53, 115] width 95 height 10
click at [68, 120] on div "Add/remove tags from products" at bounding box center [53, 116] width 95 height 12
click at [55, 122] on div "Add/remove tags from products" at bounding box center [150, 116] width 300 height 23
click at [107, 110] on div "Add/remove tags from products" at bounding box center [150, 116] width 289 height 12
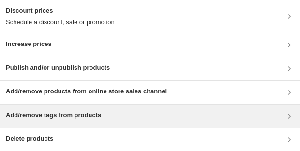
click at [92, 109] on div "Add/remove tags from products" at bounding box center [150, 116] width 300 height 23
click at [63, 114] on h3 "Add/remove tags from products" at bounding box center [53, 115] width 95 height 10
click at [49, 118] on h3 "Add/remove tags from products" at bounding box center [53, 115] width 95 height 10
click at [73, 120] on div "Add/remove tags from products" at bounding box center [53, 116] width 95 height 12
click at [66, 118] on h3 "Add/remove tags from products" at bounding box center [53, 115] width 95 height 10
